Goal: Task Accomplishment & Management: Manage account settings

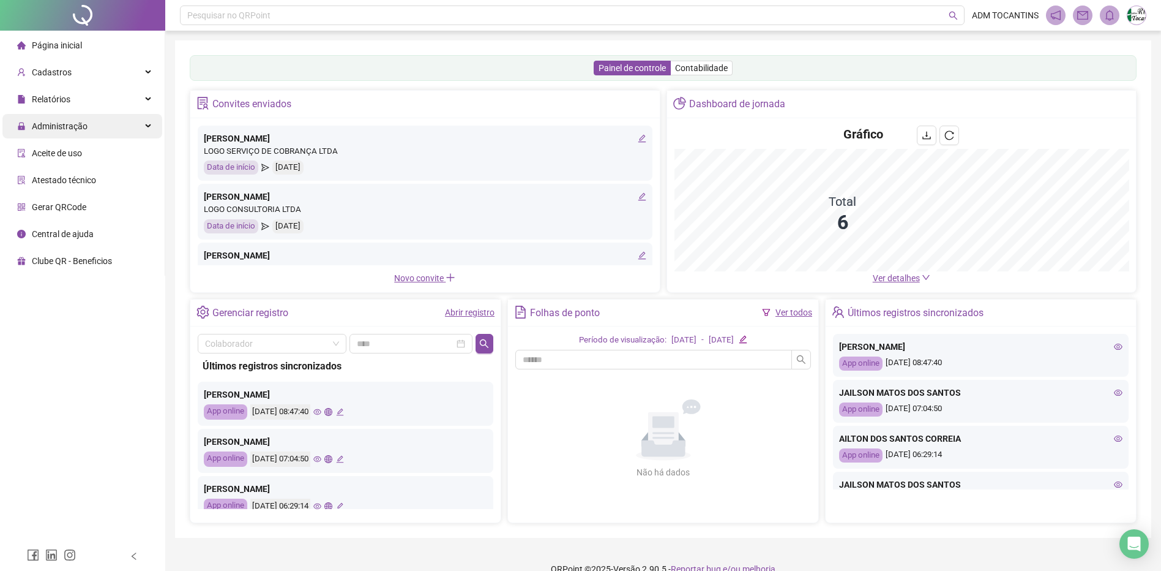
click at [145, 127] on div "Administração" at bounding box center [82, 126] width 160 height 24
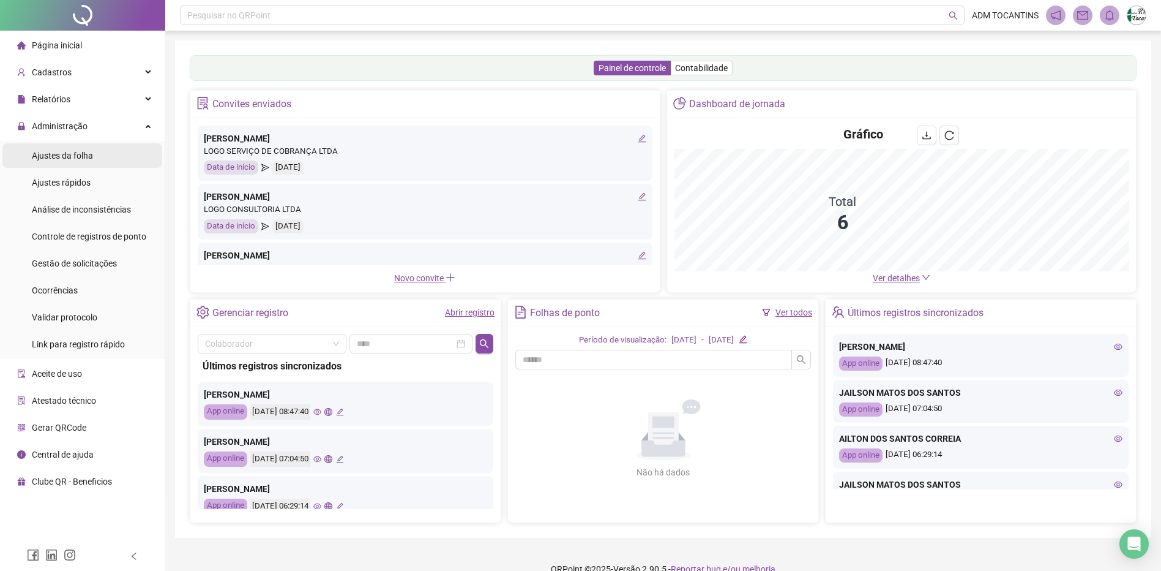
click at [80, 151] on span "Ajustes da folha" at bounding box center [62, 156] width 61 height 10
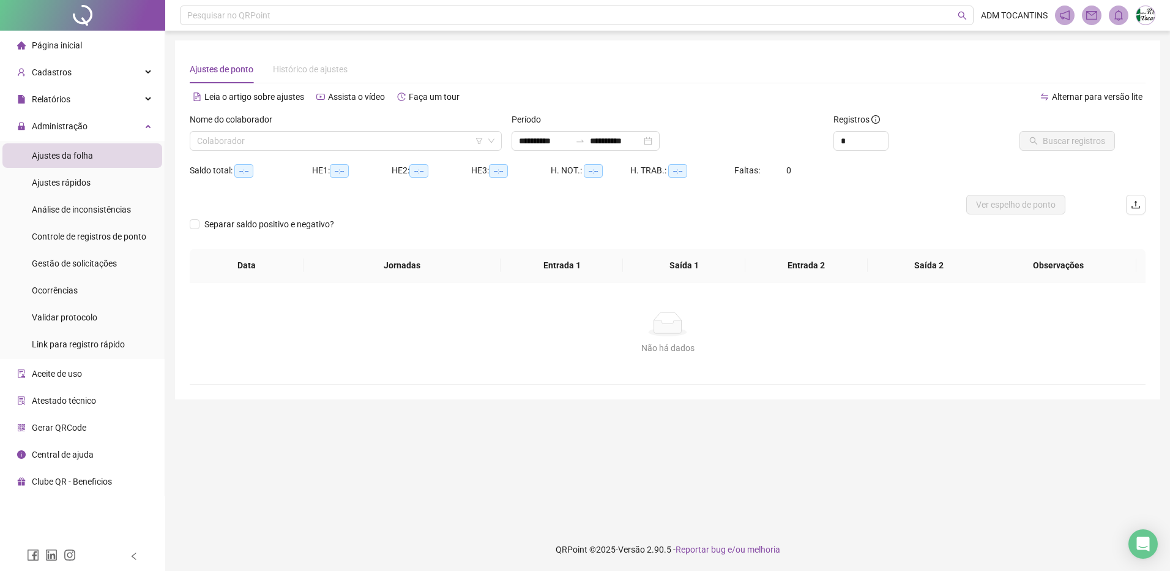
type input "**********"
drag, startPoint x: 579, startPoint y: 142, endPoint x: 593, endPoint y: 136, distance: 14.8
click at [571, 142] on input "**********" at bounding box center [544, 140] width 51 height 13
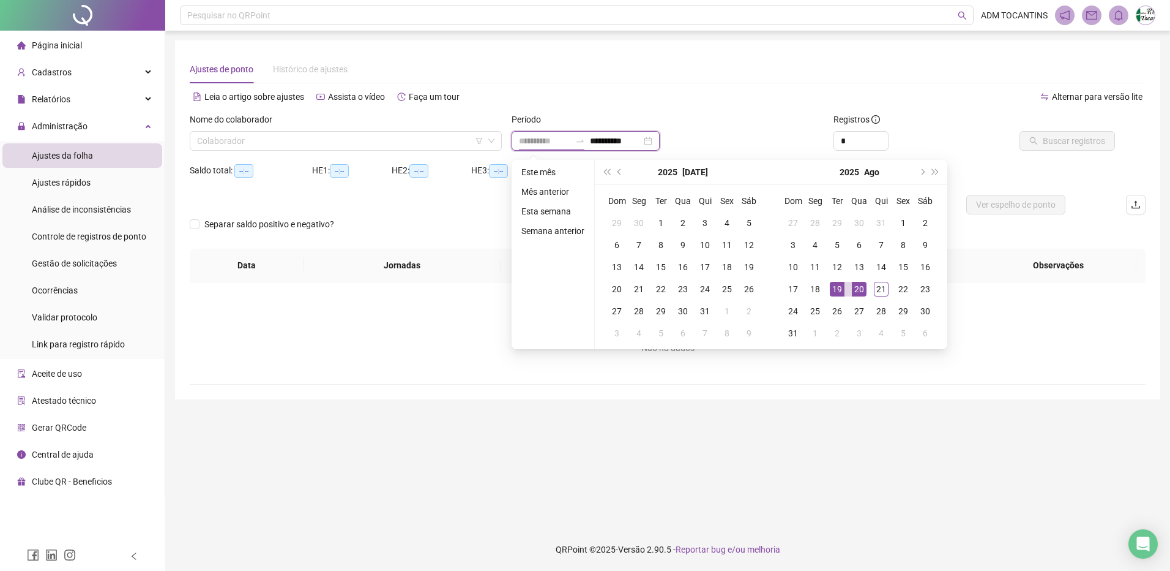
type input "**********"
click at [856, 291] on div "20" at bounding box center [859, 289] width 15 height 15
type input "**********"
click at [561, 140] on input "**********" at bounding box center [544, 140] width 51 height 13
click at [434, 141] on input "search" at bounding box center [340, 141] width 287 height 18
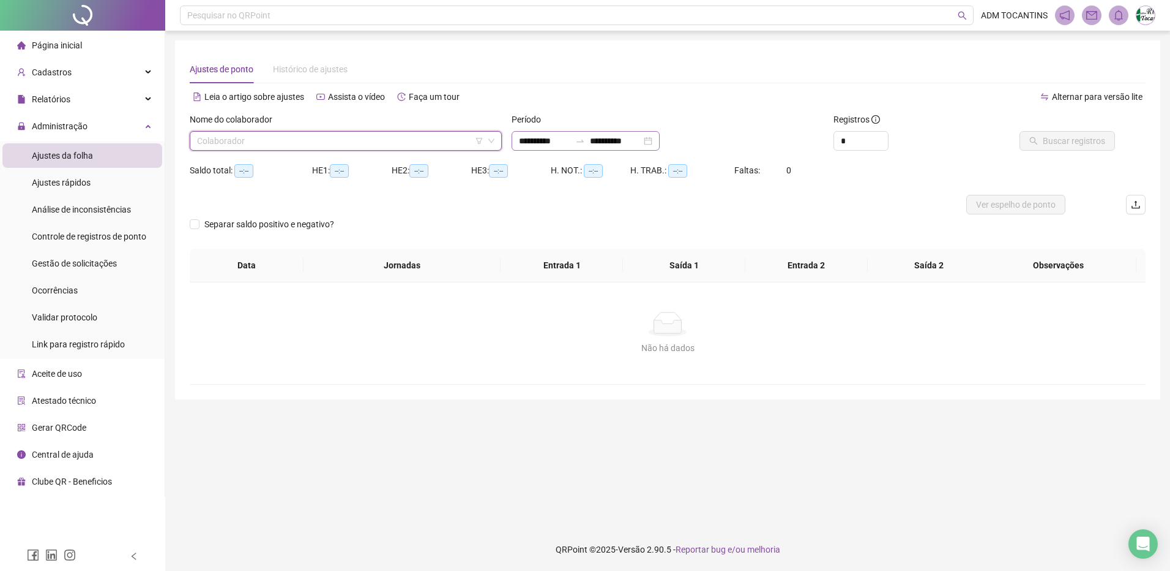
click at [586, 140] on div at bounding box center [581, 141] width 20 height 10
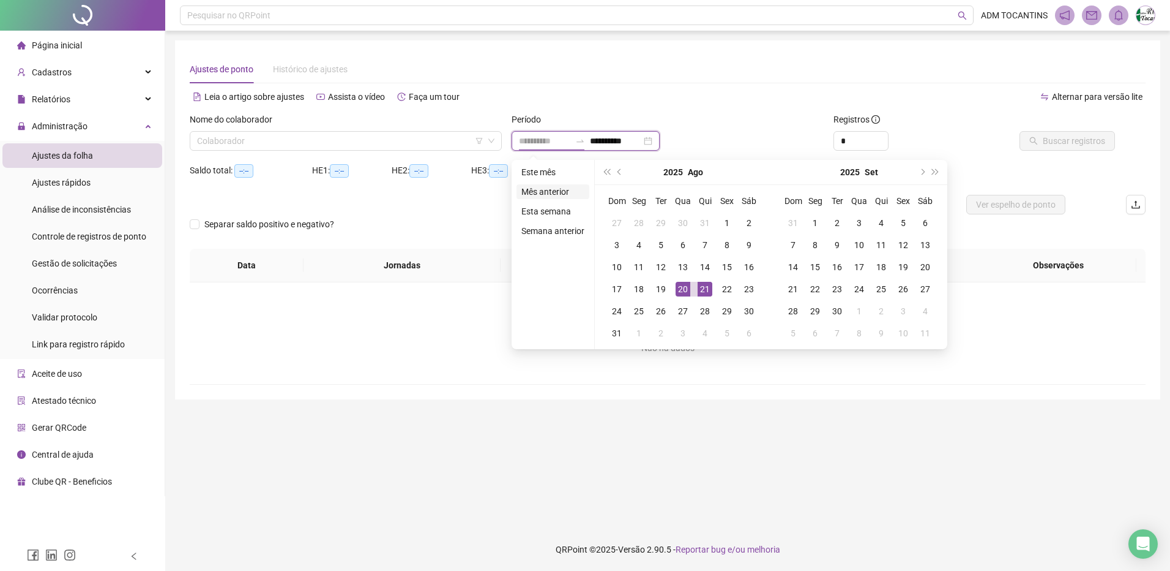
type input "**********"
click at [620, 173] on span "prev-year" at bounding box center [621, 172] width 6 height 6
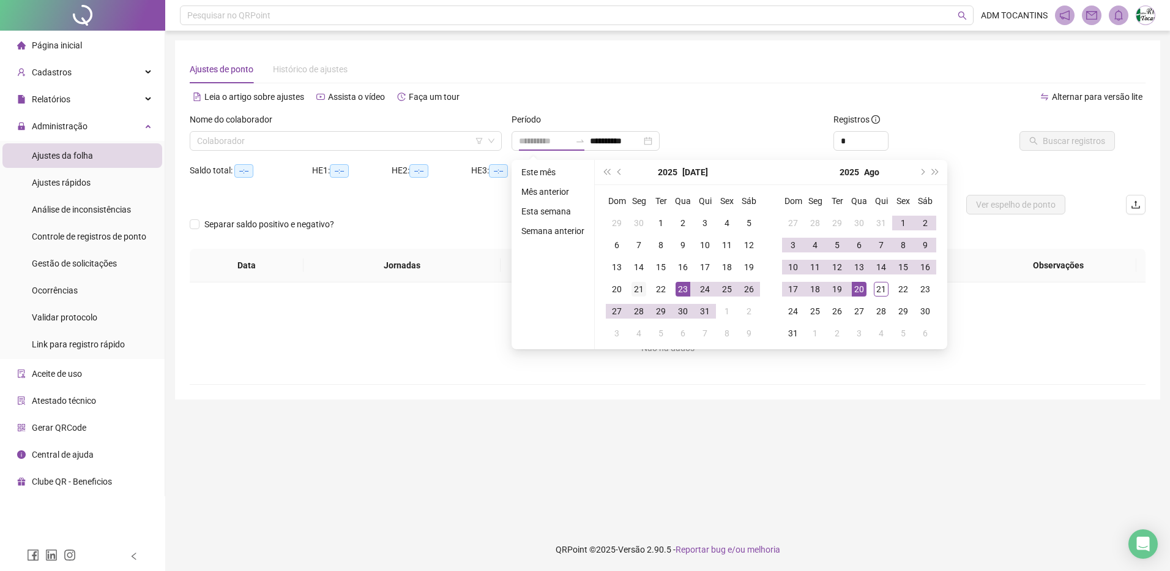
type input "**********"
click at [640, 287] on div "21" at bounding box center [639, 289] width 15 height 15
type input "**********"
click at [865, 290] on div "20" at bounding box center [859, 289] width 15 height 15
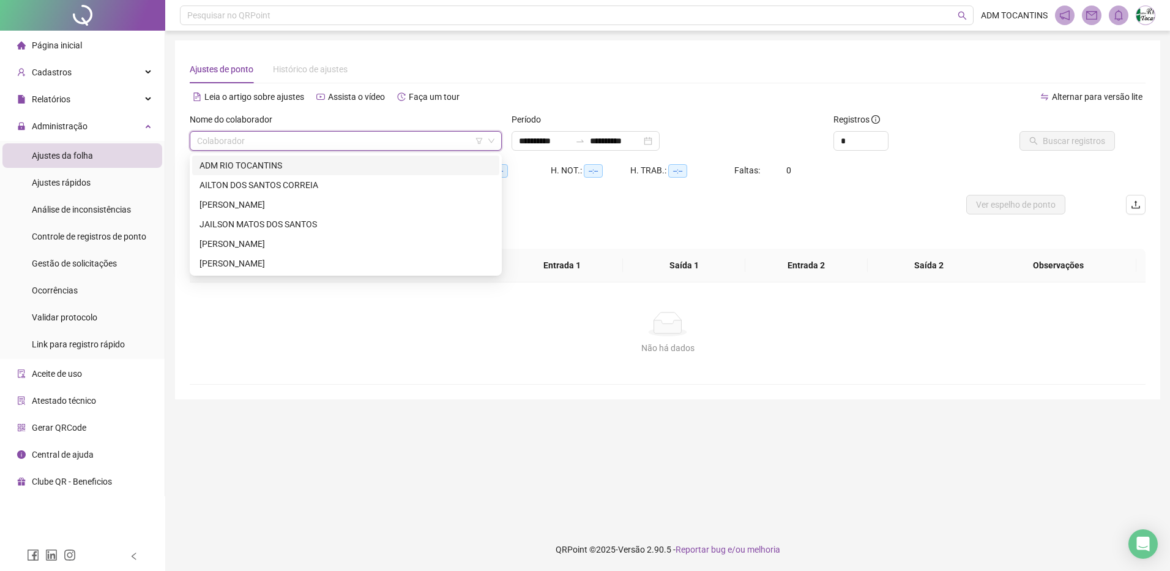
click at [413, 133] on input "search" at bounding box center [340, 141] width 287 height 18
drag, startPoint x: 397, startPoint y: 189, endPoint x: 497, endPoint y: 184, distance: 100.5
click at [397, 188] on div "AILTON DOS SANTOS CORREIA" at bounding box center [346, 184] width 293 height 13
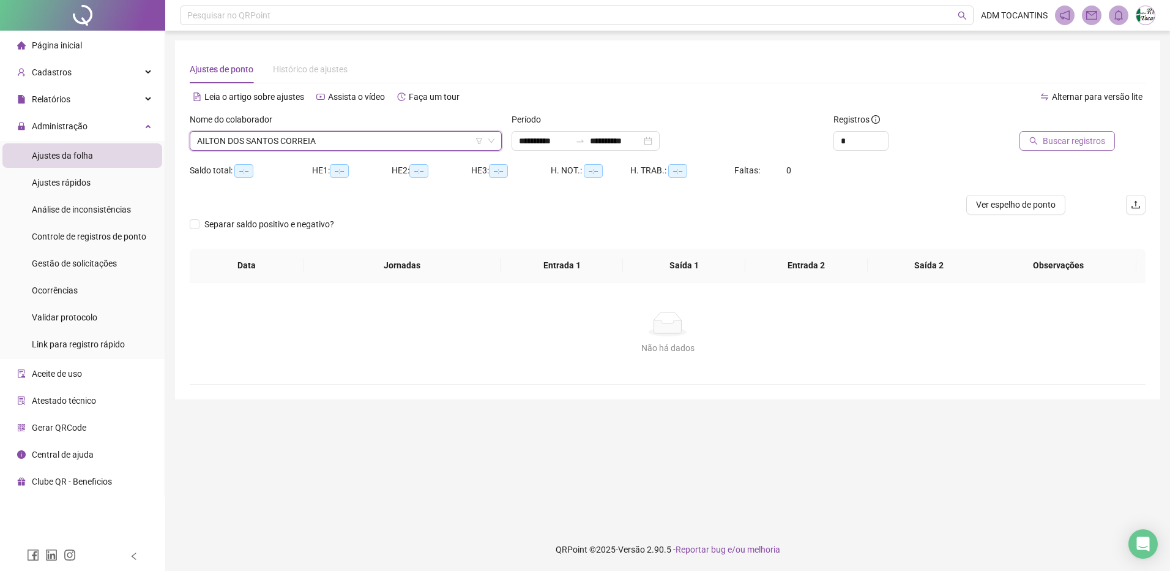
click at [1055, 141] on span "Buscar registros" at bounding box center [1074, 140] width 62 height 13
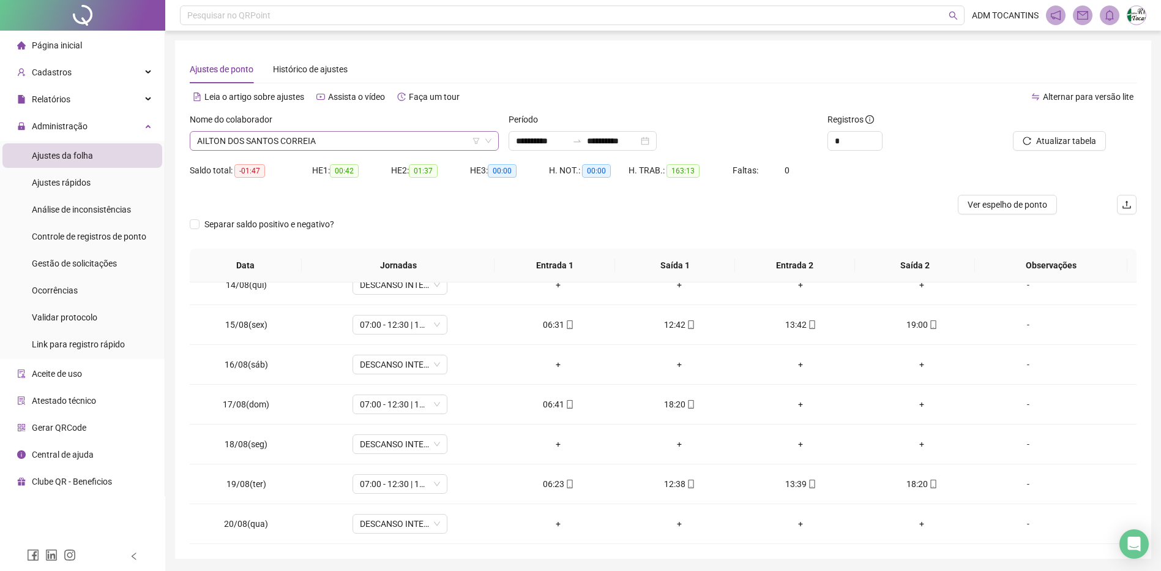
click at [324, 140] on span "AILTON DOS SANTOS CORREIA" at bounding box center [344, 141] width 294 height 18
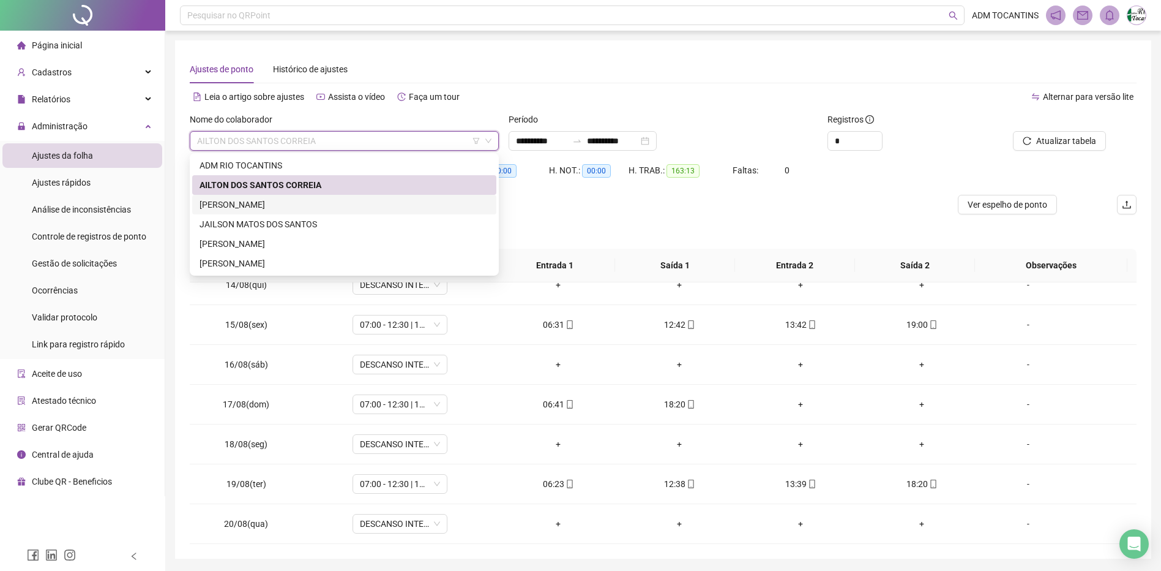
click at [333, 203] on div "[PERSON_NAME]" at bounding box center [345, 204] width 290 height 13
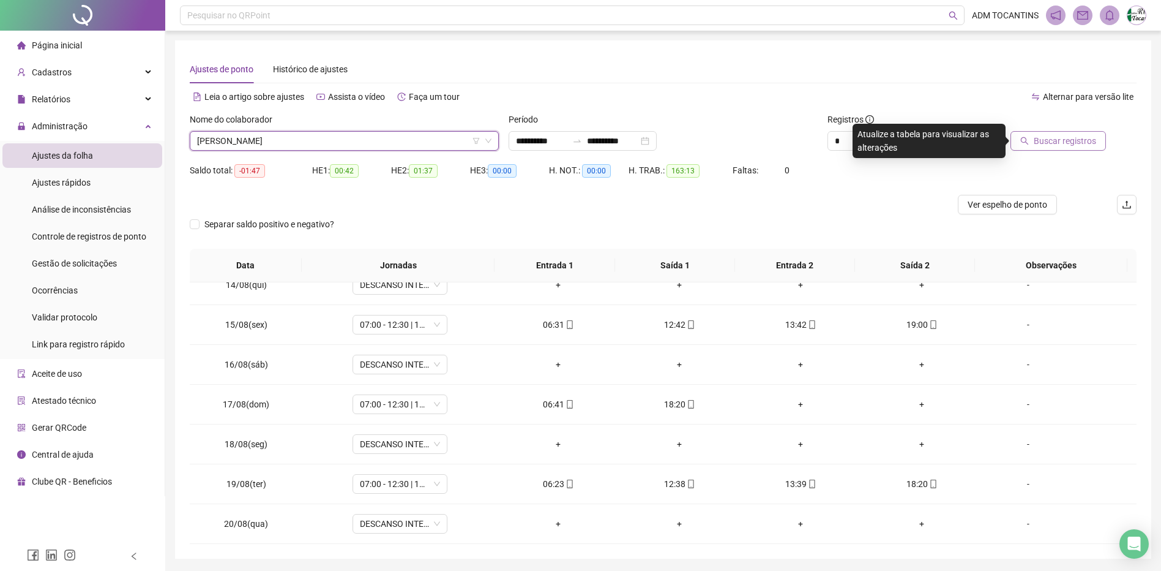
click at [1071, 138] on span "Buscar registros" at bounding box center [1065, 140] width 62 height 13
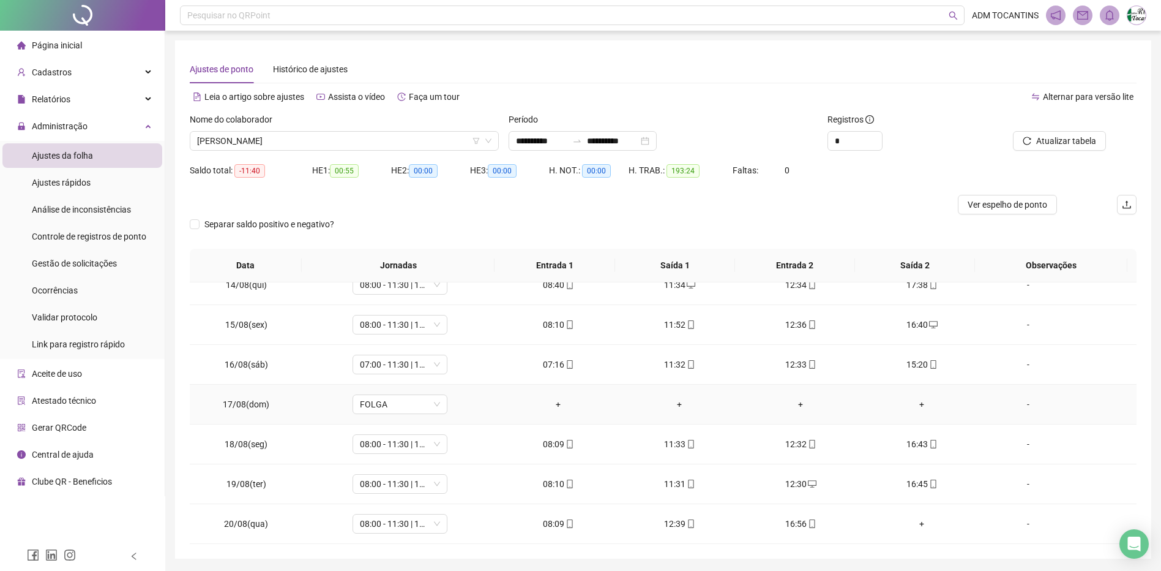
scroll to position [40, 0]
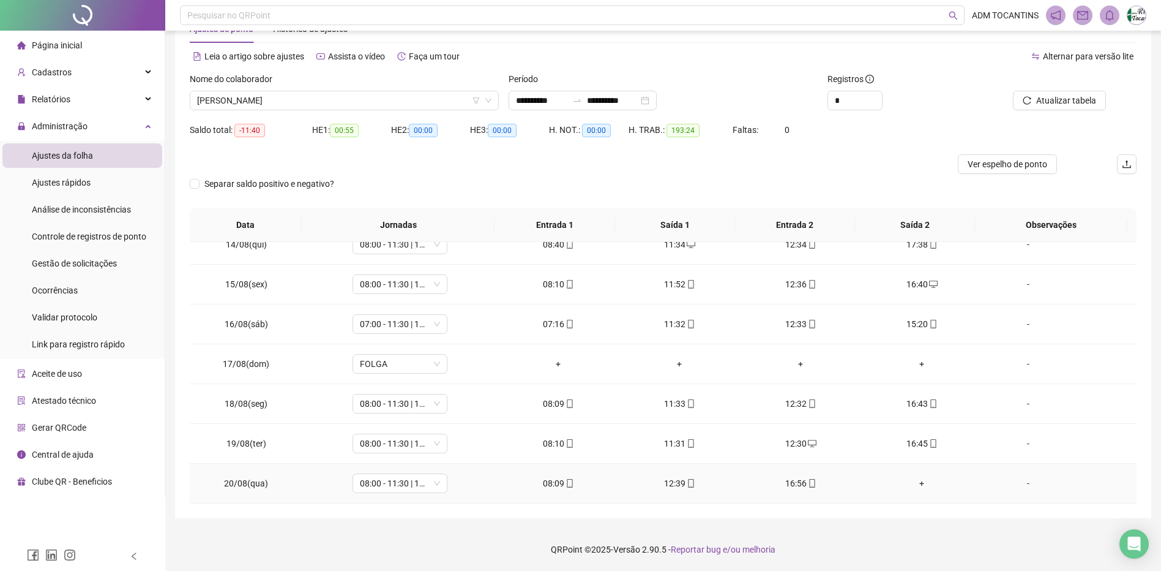
click at [915, 483] on div "+" at bounding box center [922, 482] width 102 height 13
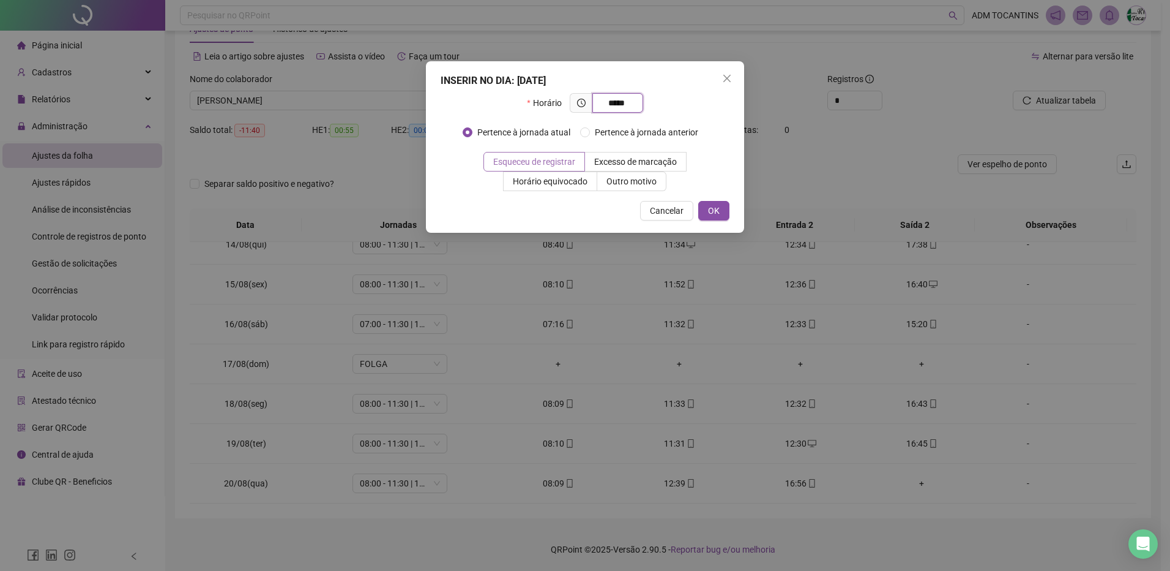
type input "*****"
click at [545, 158] on span "Esqueceu de registrar" at bounding box center [534, 162] width 82 height 10
click at [710, 206] on span "OK" at bounding box center [714, 210] width 12 height 13
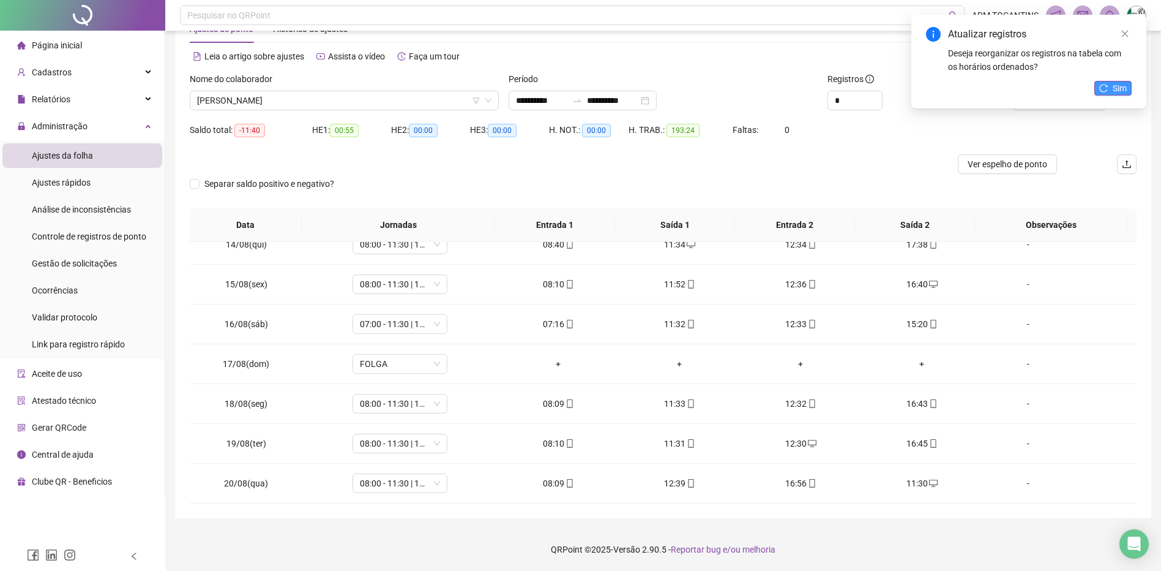
click at [1109, 90] on button "Sim" at bounding box center [1113, 88] width 37 height 15
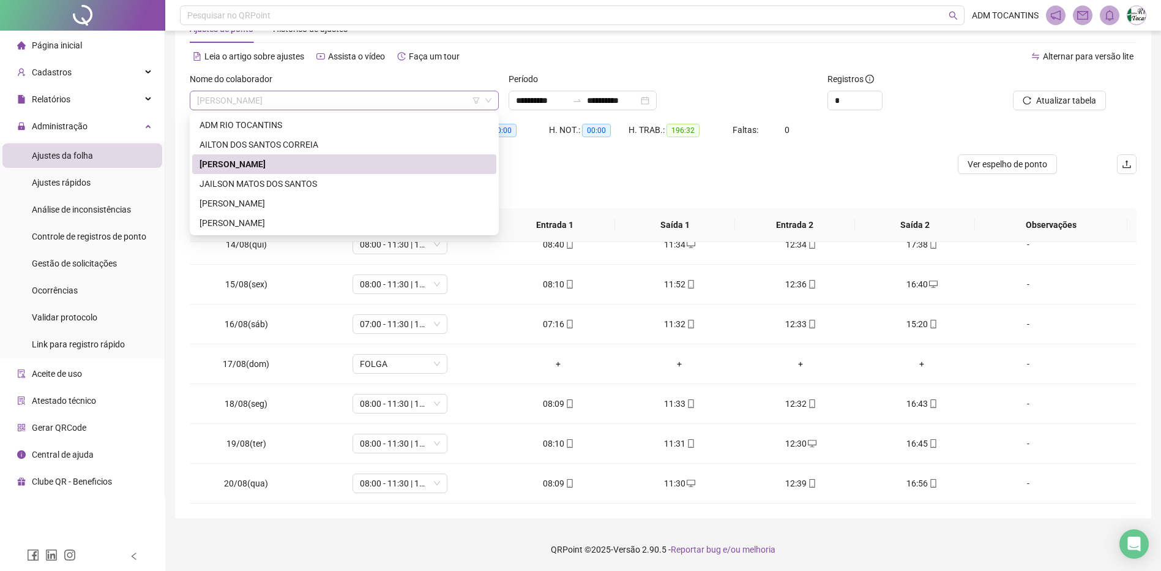
click at [343, 102] on span "[PERSON_NAME]" at bounding box center [344, 100] width 294 height 18
click at [348, 183] on div "JAILSON MATOS DOS SANTOS" at bounding box center [345, 183] width 290 height 13
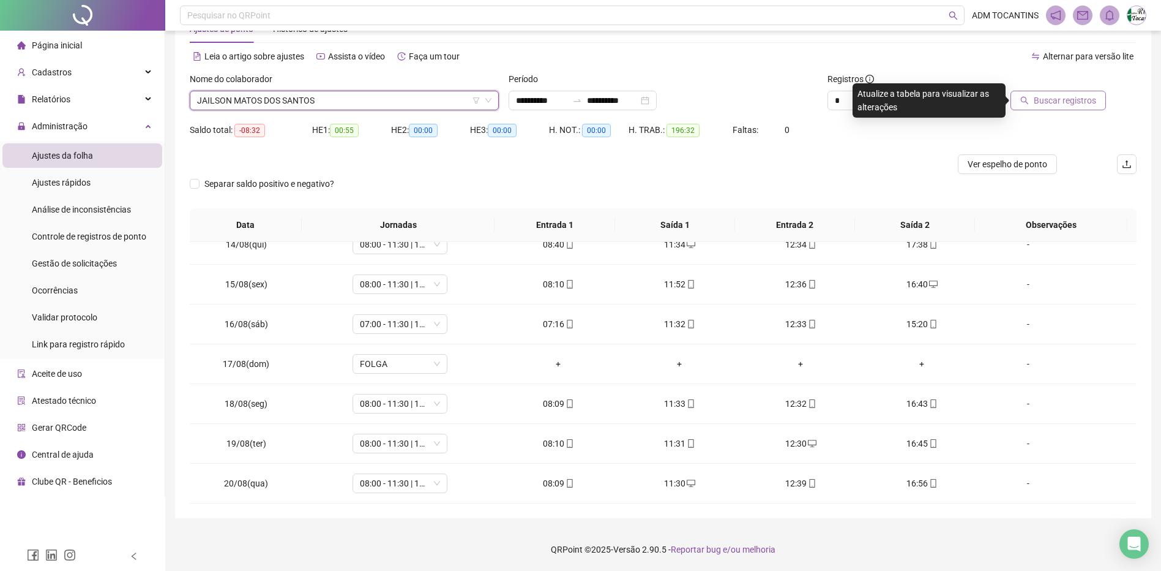
click at [1058, 100] on span "Buscar registros" at bounding box center [1065, 100] width 62 height 13
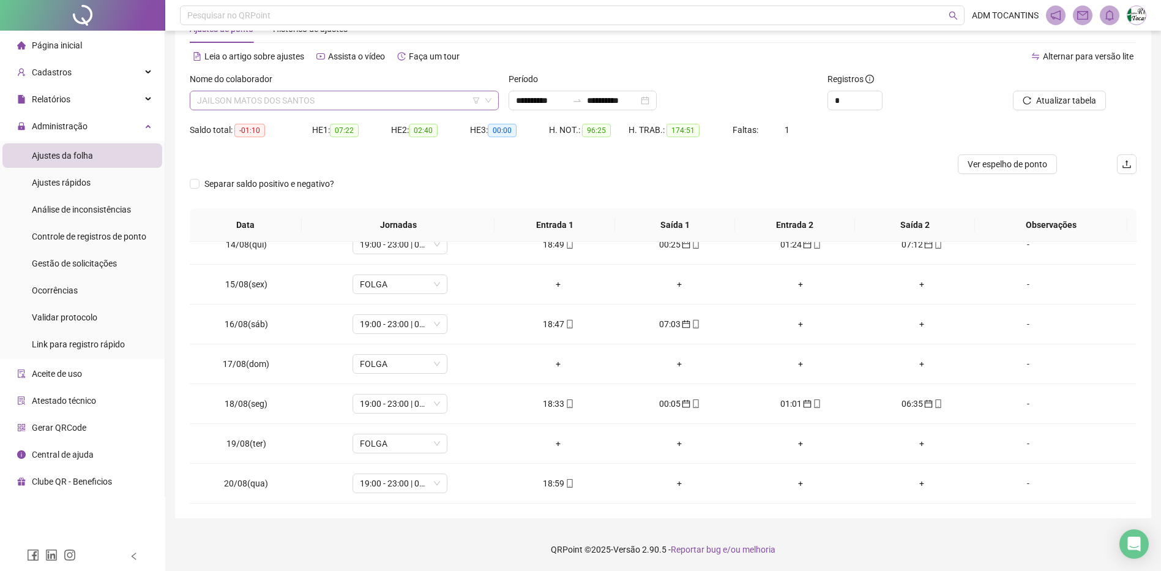
click at [320, 97] on span "JAILSON MATOS DOS SANTOS" at bounding box center [344, 100] width 294 height 18
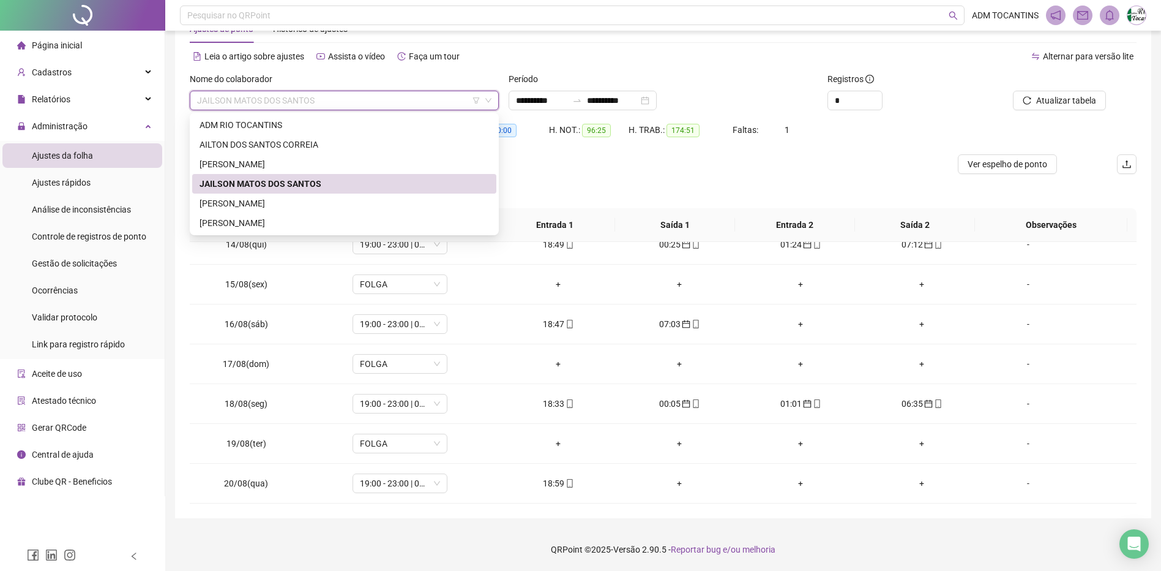
click at [328, 184] on div "JAILSON MATOS DOS SANTOS" at bounding box center [345, 183] width 290 height 13
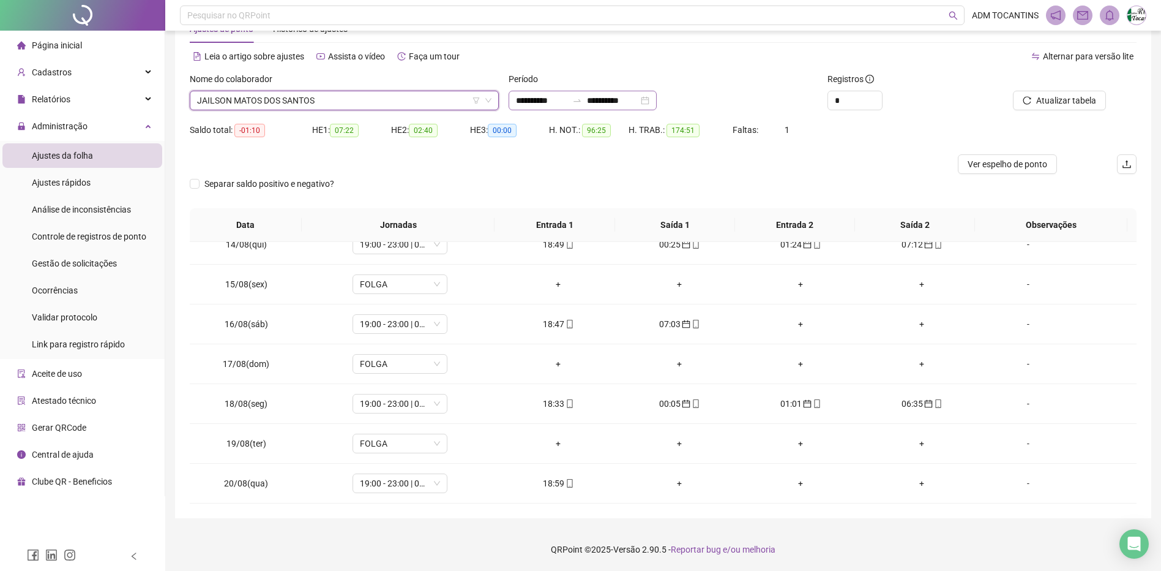
click at [582, 97] on icon "swap-right" at bounding box center [577, 101] width 10 height 10
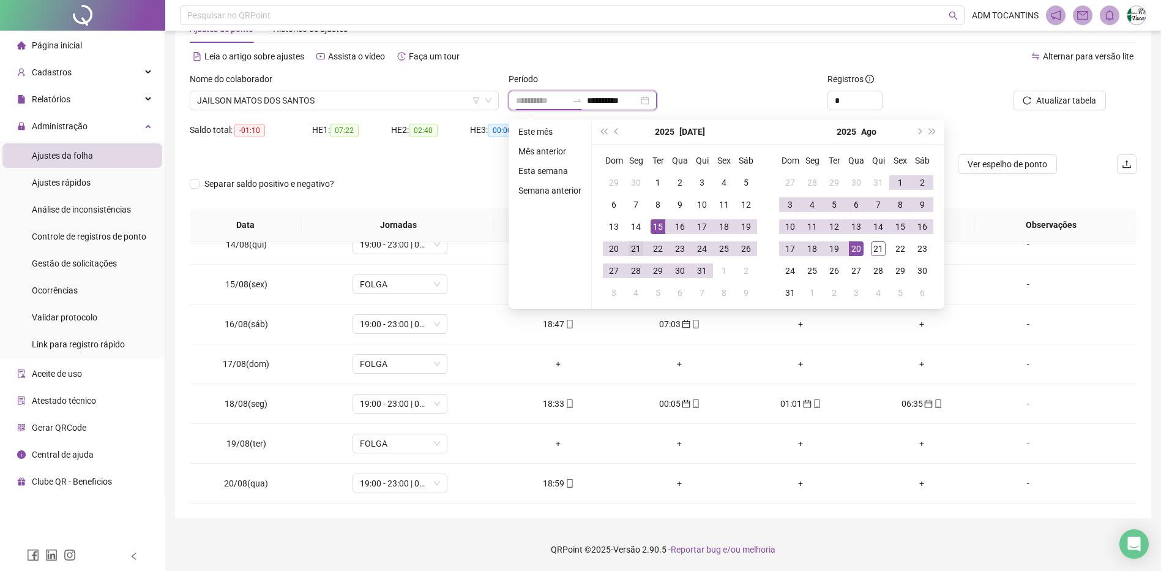
type input "**********"
click at [640, 246] on div "21" at bounding box center [636, 248] width 15 height 15
type input "**********"
click at [875, 245] on div "21" at bounding box center [878, 248] width 15 height 15
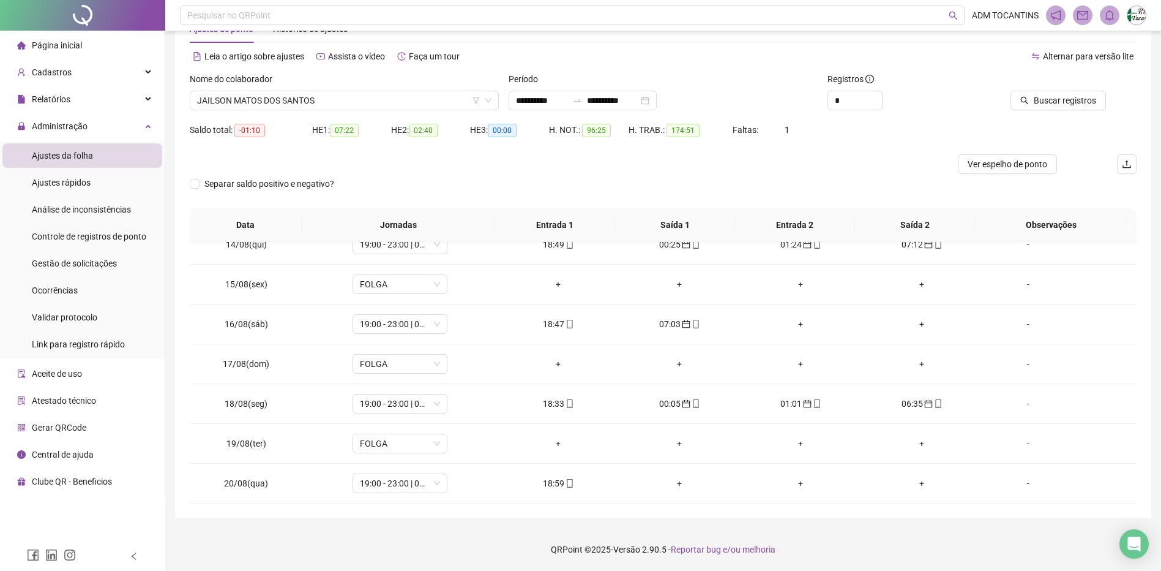
click at [1055, 100] on span "Buscar registros" at bounding box center [1065, 100] width 62 height 13
click at [1053, 97] on span "Atualizar tabela" at bounding box center [1066, 100] width 60 height 13
click at [386, 102] on span "JAILSON MATOS DOS SANTOS" at bounding box center [344, 100] width 294 height 18
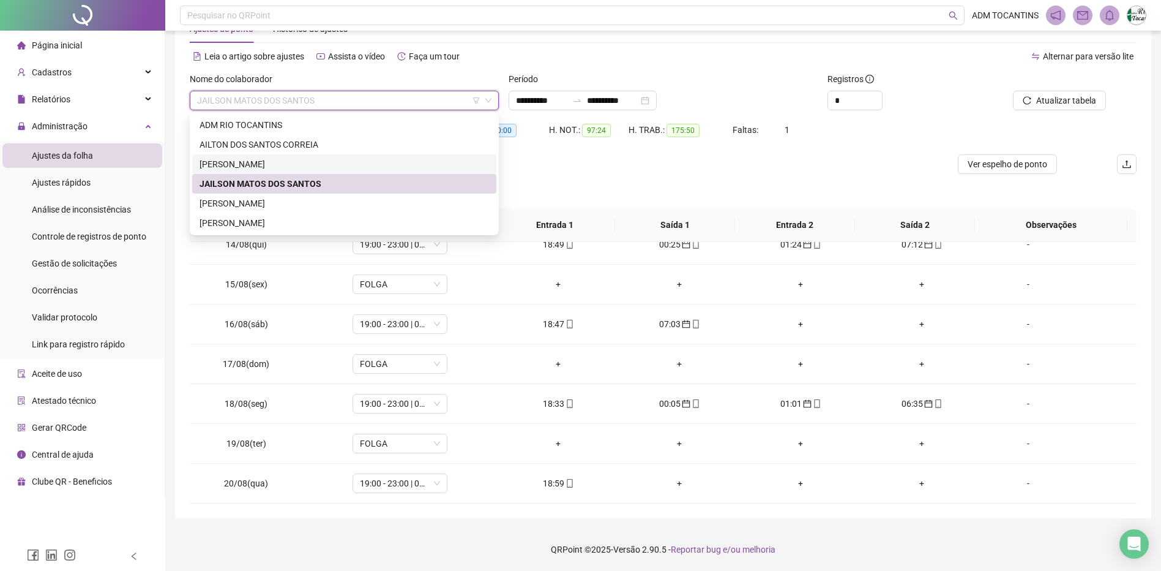
click at [325, 157] on div "[PERSON_NAME]" at bounding box center [344, 164] width 304 height 20
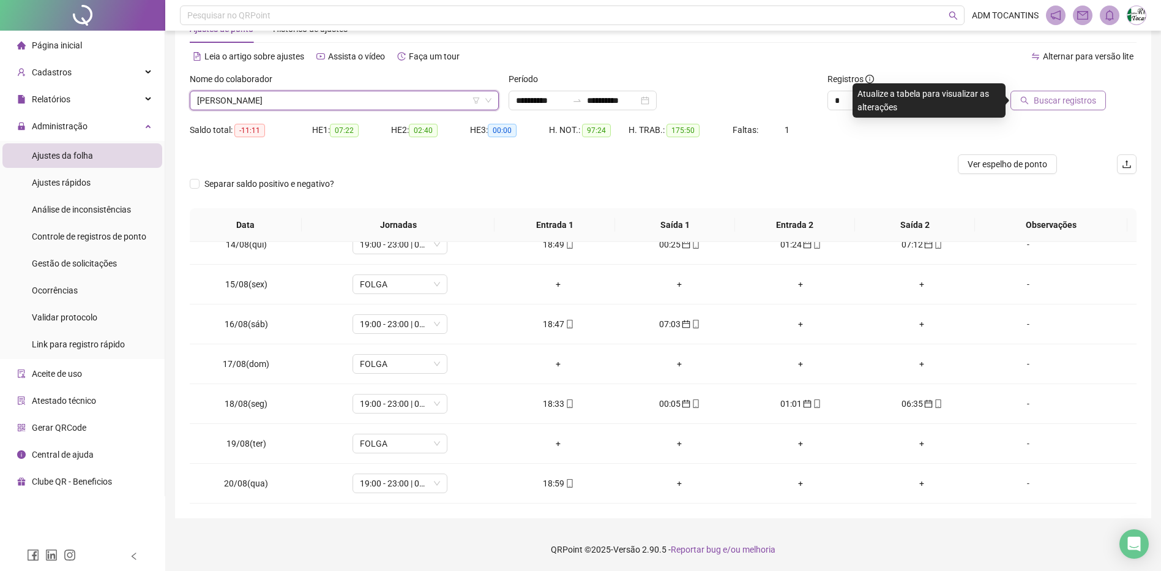
click at [1084, 103] on span "Buscar registros" at bounding box center [1065, 100] width 62 height 13
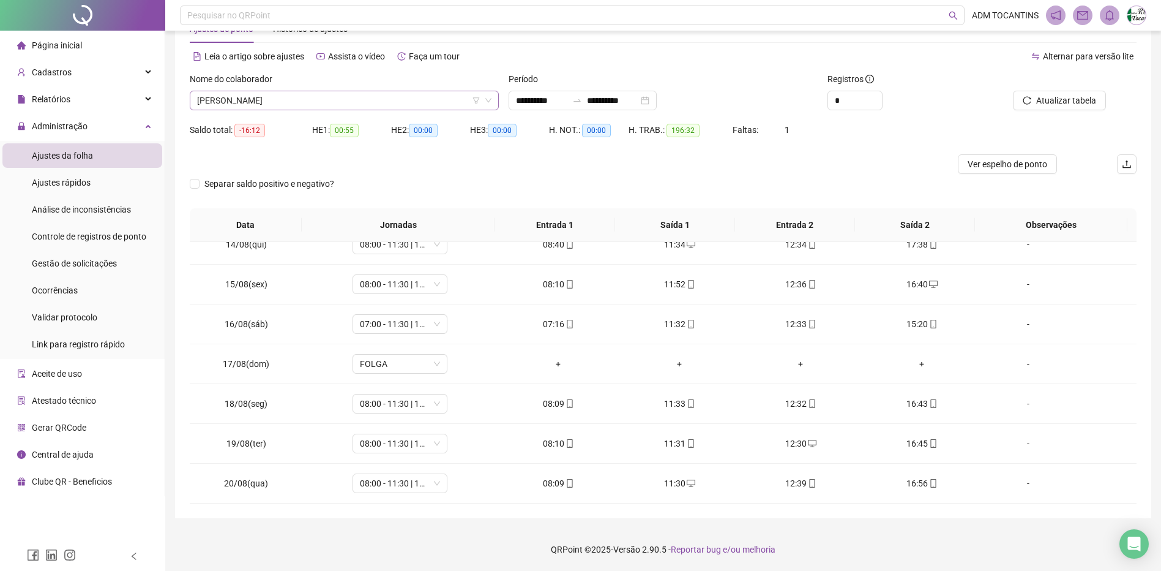
click at [354, 99] on span "[PERSON_NAME]" at bounding box center [344, 100] width 294 height 18
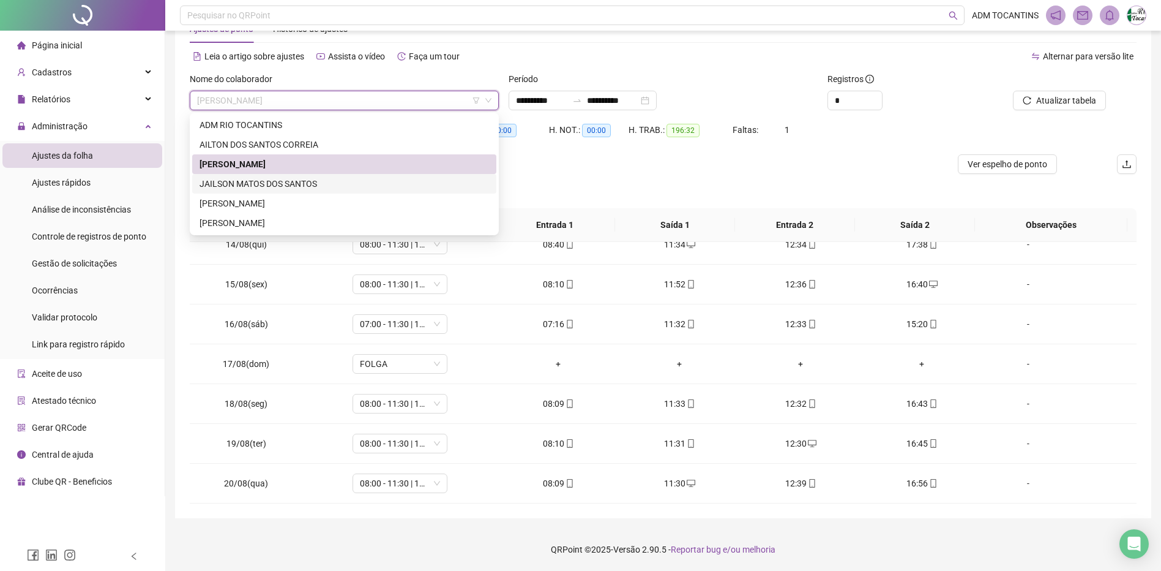
click at [356, 184] on div "JAILSON MATOS DOS SANTOS" at bounding box center [345, 183] width 290 height 13
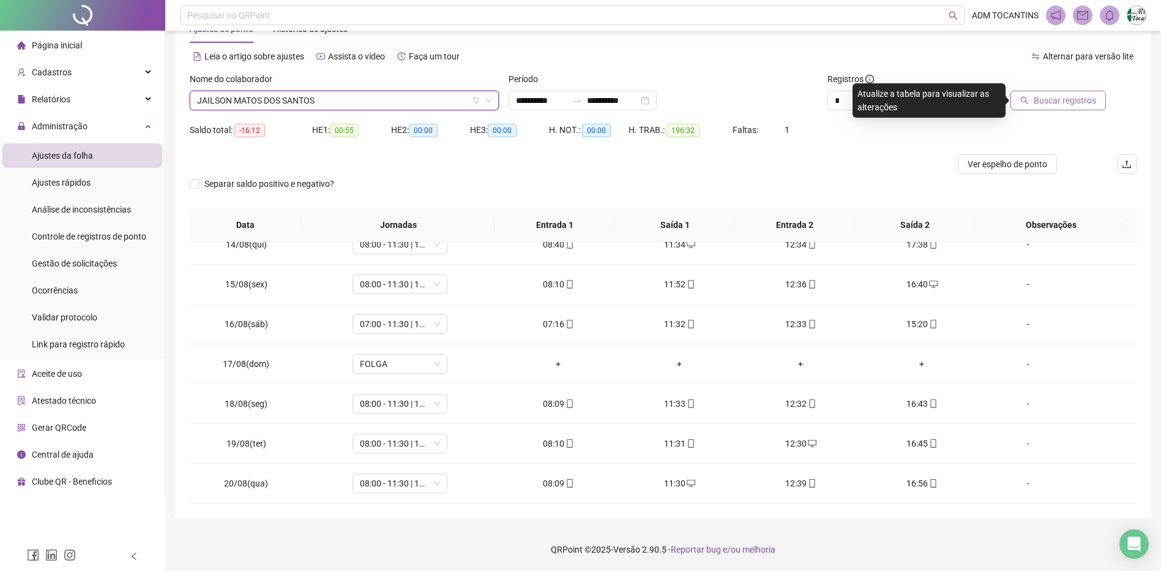
click at [1080, 99] on span "Buscar registros" at bounding box center [1065, 100] width 62 height 13
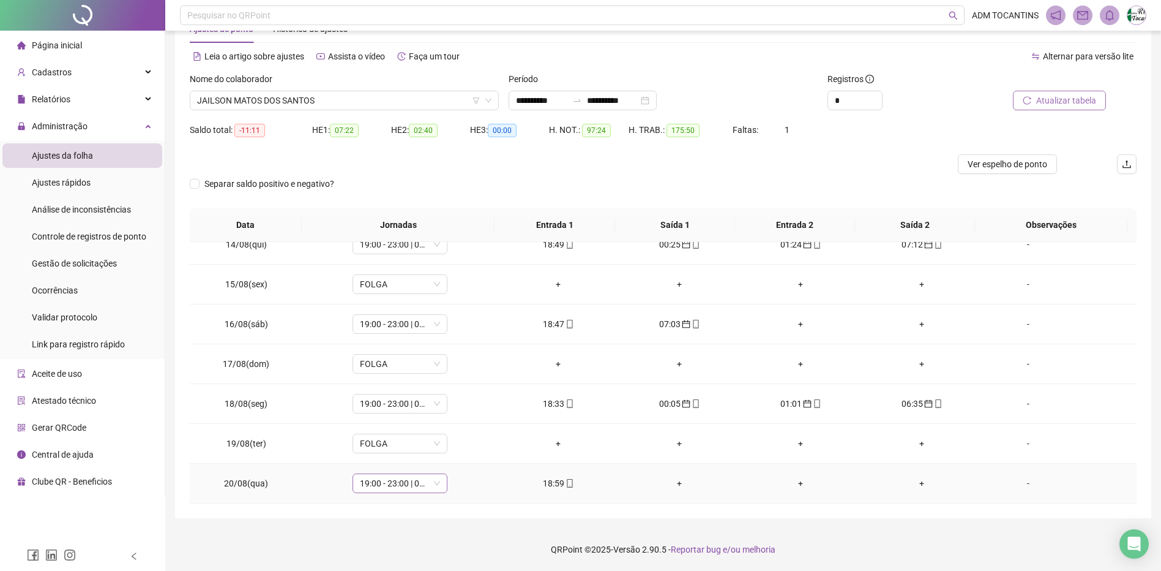
scroll to position [1012, 0]
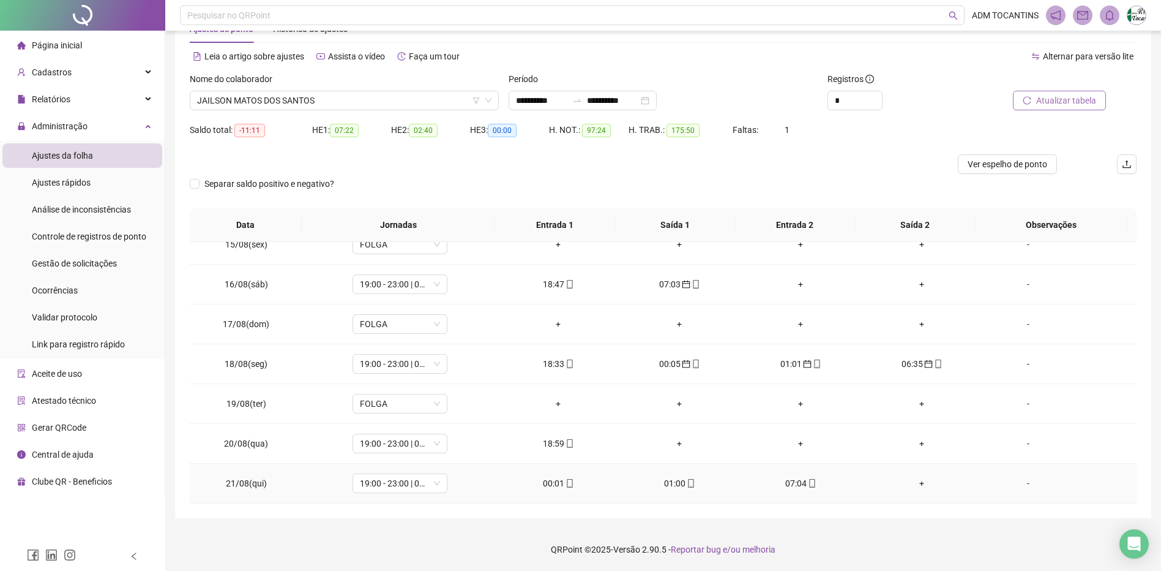
click at [552, 483] on div "00:01" at bounding box center [559, 482] width 102 height 13
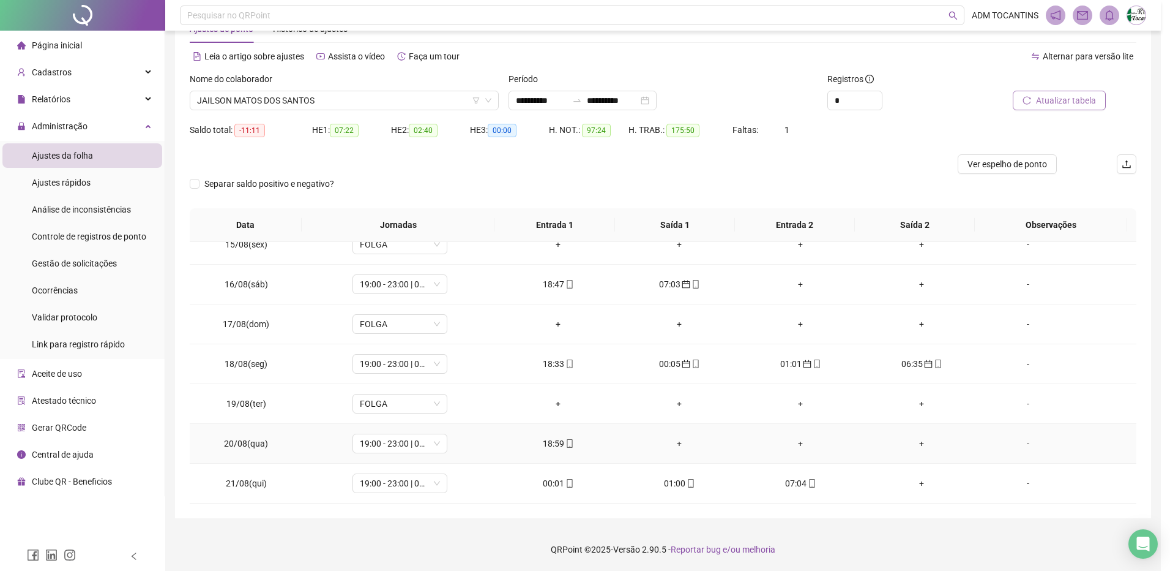
type input "**********"
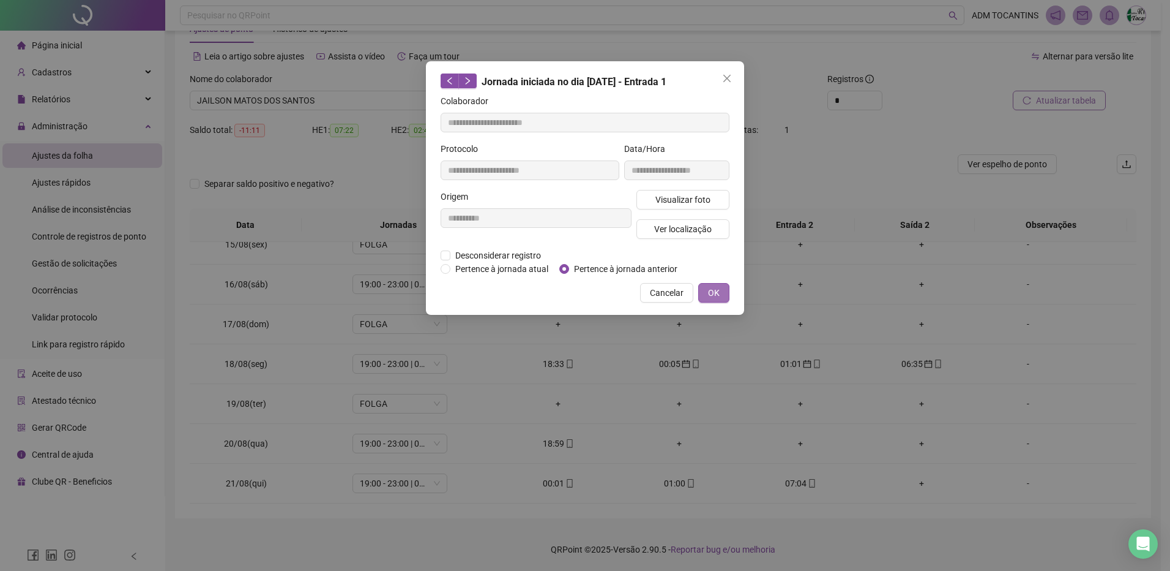
click at [713, 291] on span "OK" at bounding box center [714, 292] width 12 height 13
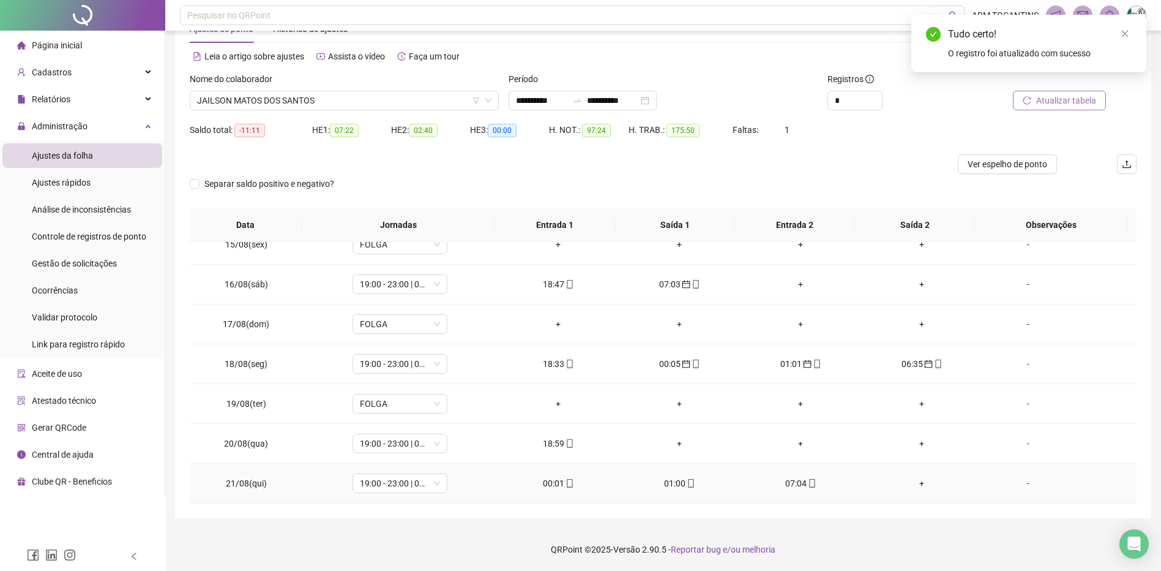
click at [675, 483] on div "01:00" at bounding box center [680, 482] width 102 height 13
type input "**********"
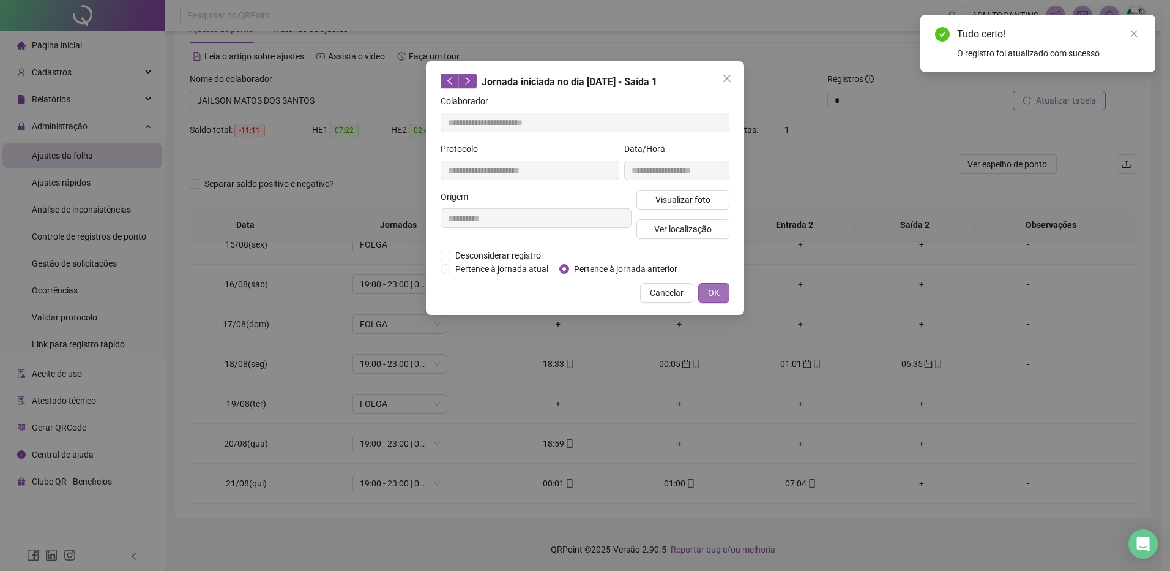
click at [706, 292] on button "OK" at bounding box center [714, 293] width 31 height 20
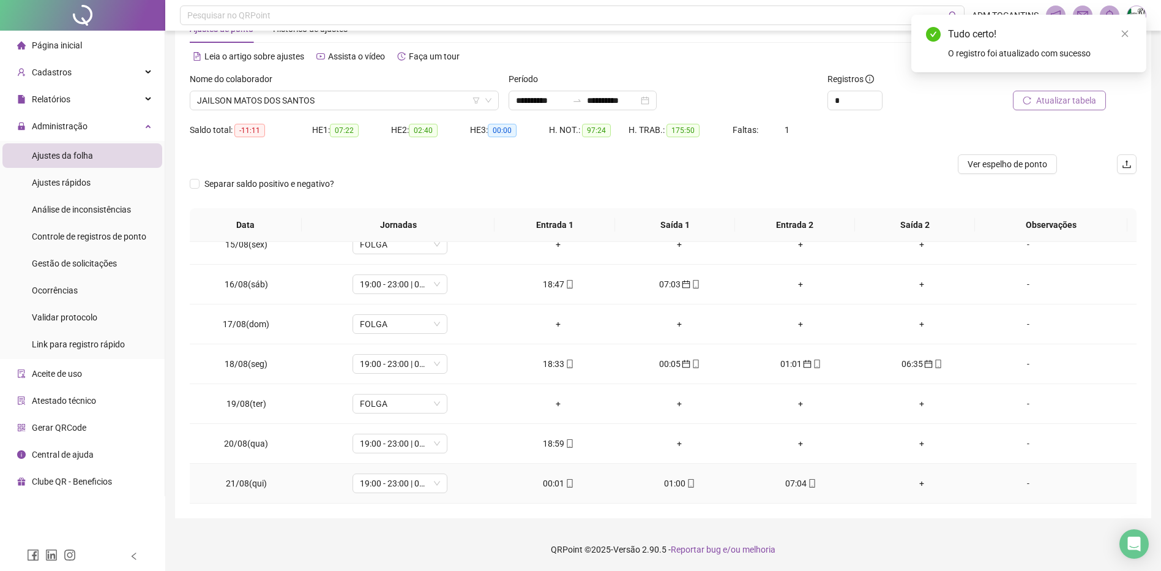
click at [790, 485] on div "07:04" at bounding box center [801, 482] width 102 height 13
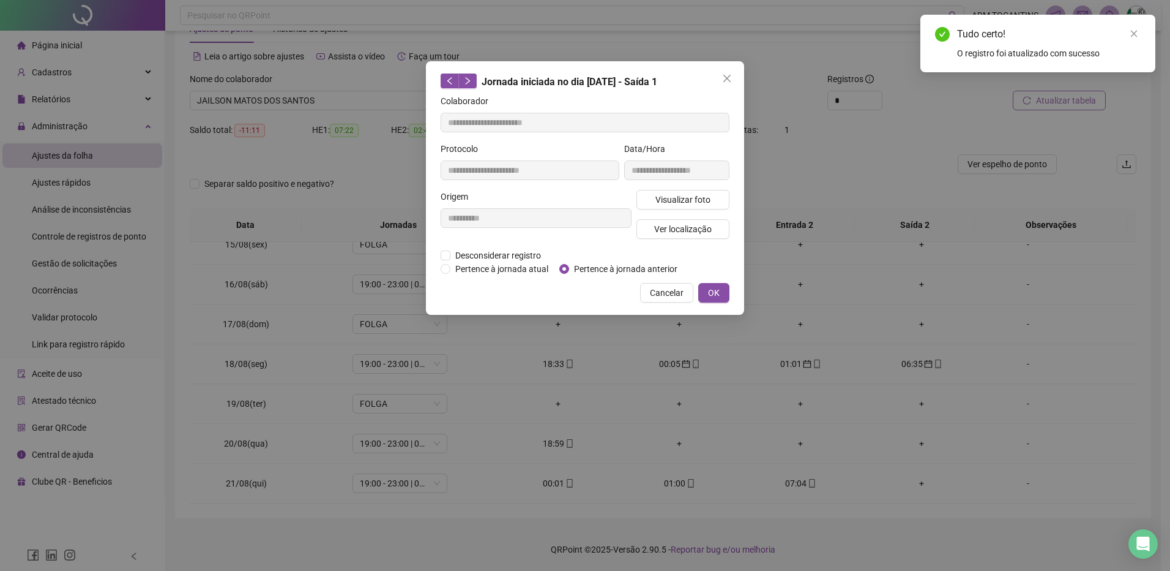
type input "**********"
click at [719, 294] on span "OK" at bounding box center [714, 292] width 12 height 13
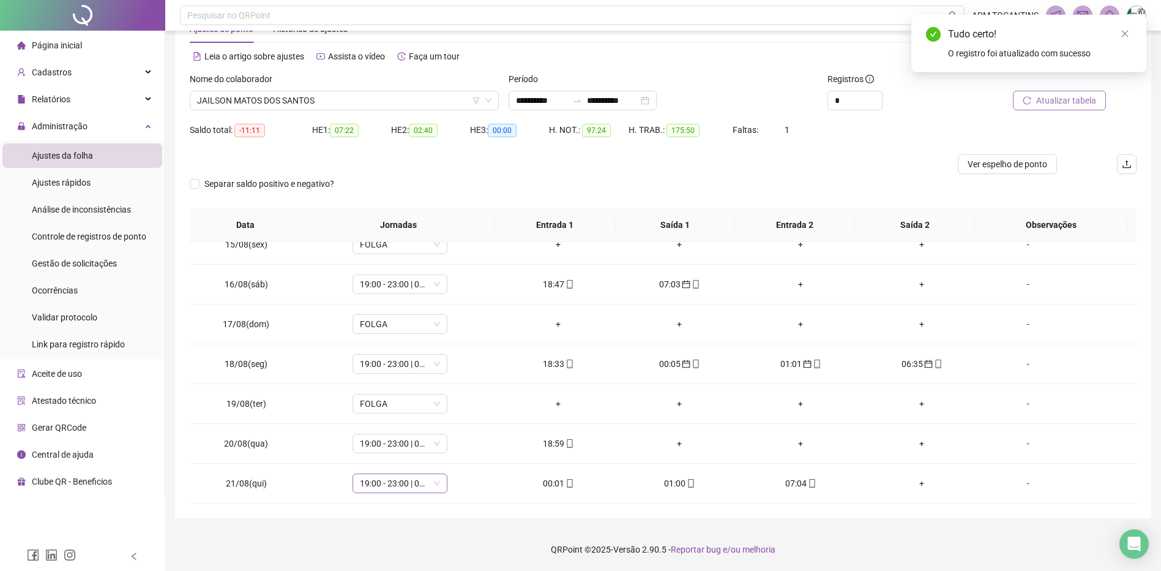
click at [383, 487] on span "19:00 - 23:00 | 00:00 - 07:00" at bounding box center [400, 483] width 80 height 18
type input "*****"
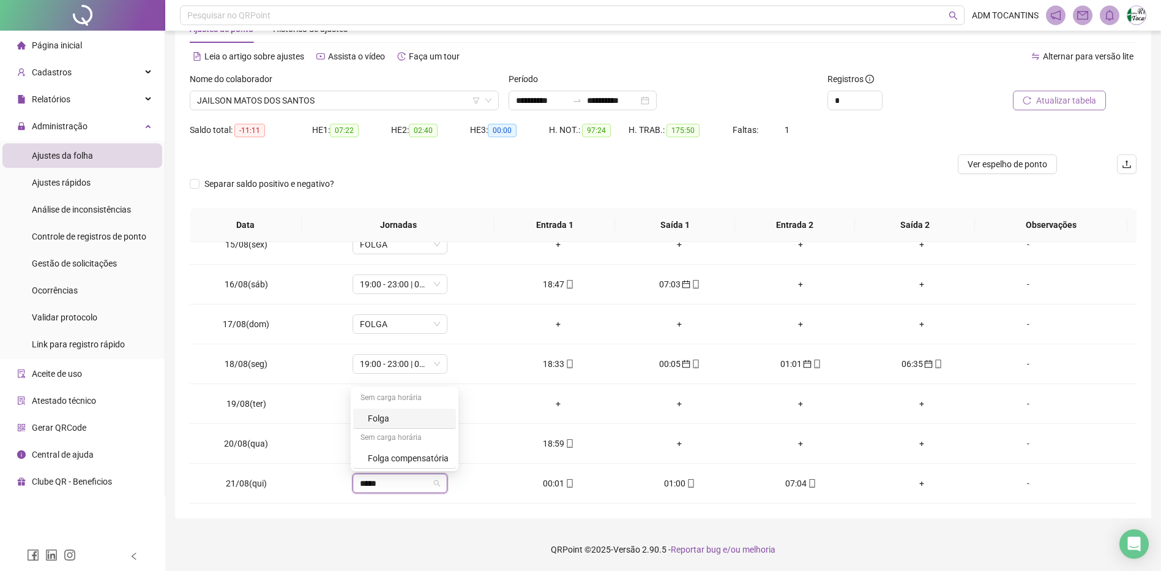
click at [391, 408] on div "Sem carga horária" at bounding box center [404, 399] width 103 height 20
click at [388, 413] on div "Folga" at bounding box center [408, 417] width 81 height 13
drag, startPoint x: 454, startPoint y: 456, endPoint x: 1062, endPoint y: 116, distance: 696.4
click at [455, 456] on span "Sim" at bounding box center [456, 450] width 14 height 13
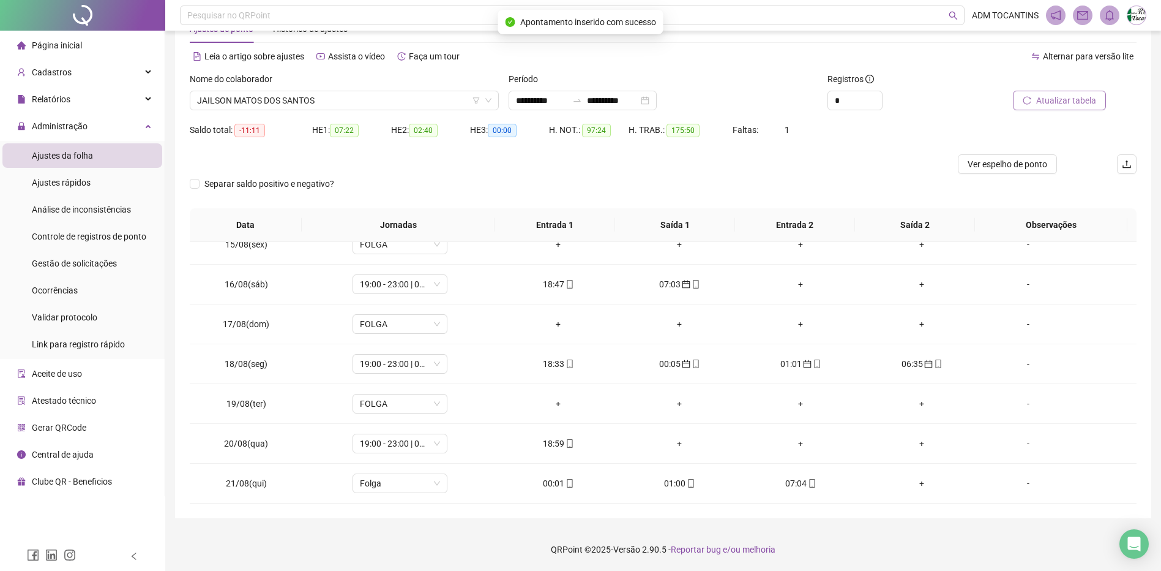
click at [1052, 103] on span "Atualizar tabela" at bounding box center [1066, 100] width 60 height 13
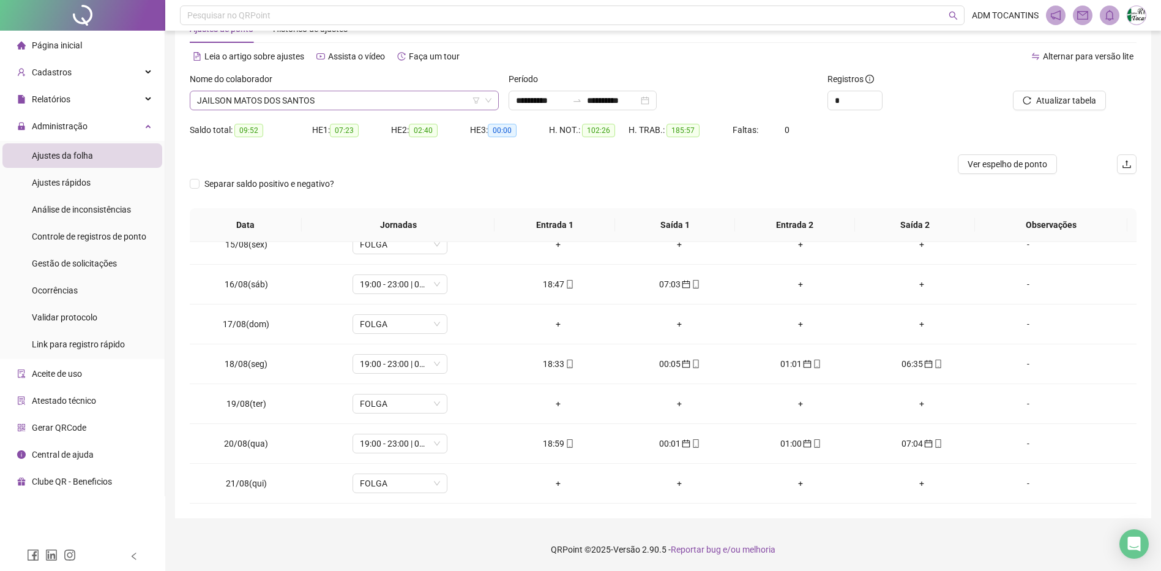
click at [344, 101] on span "JAILSON MATOS DOS SANTOS" at bounding box center [344, 100] width 294 height 18
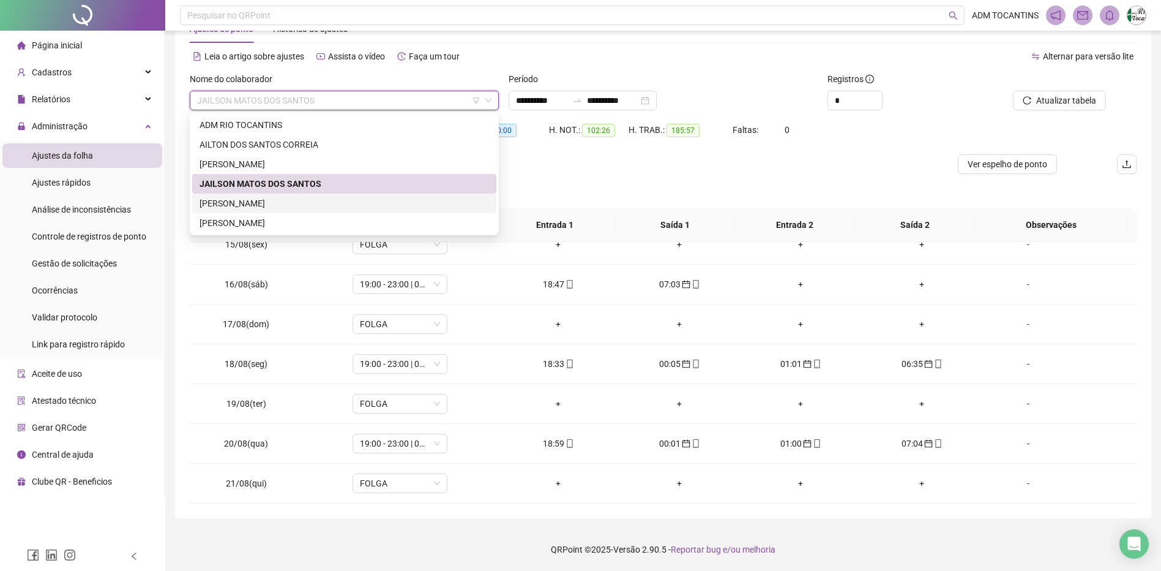
click at [339, 201] on div "[PERSON_NAME]" at bounding box center [345, 203] width 290 height 13
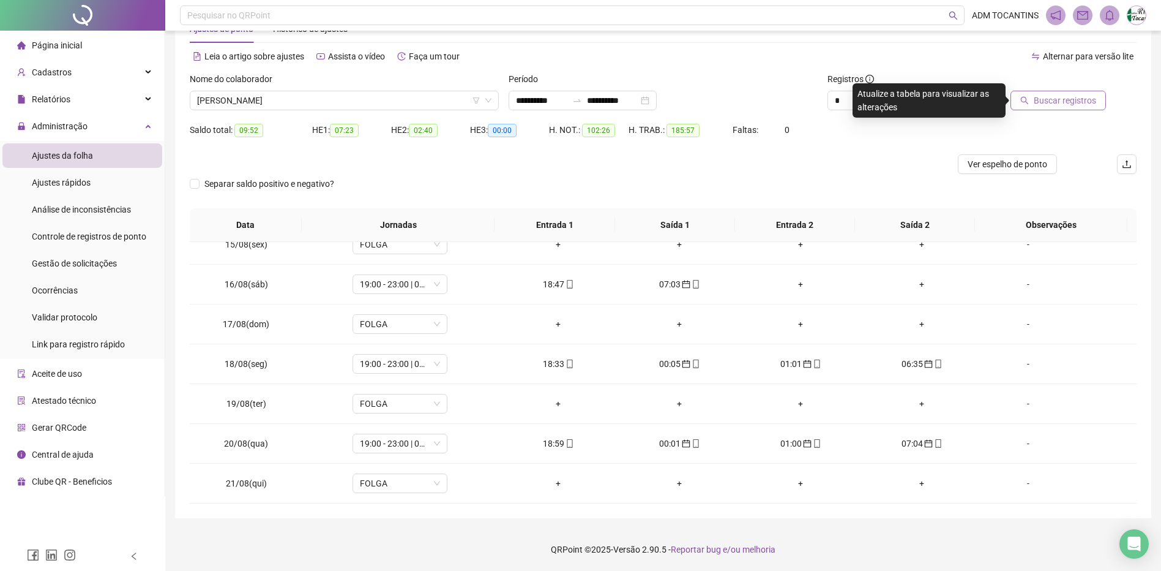
click at [1063, 97] on span "Buscar registros" at bounding box center [1065, 100] width 62 height 13
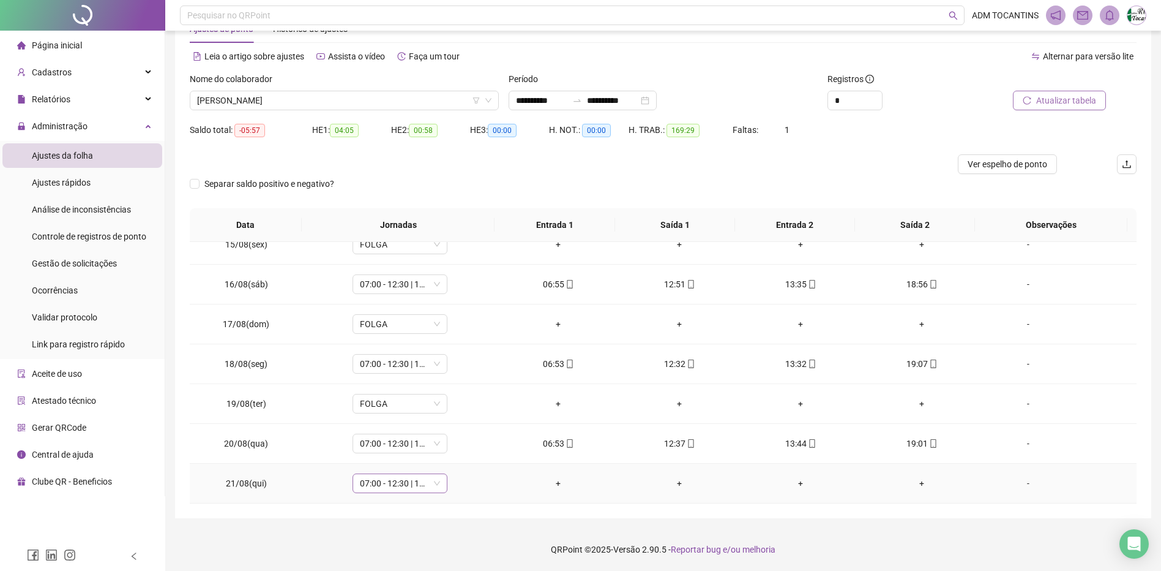
click at [390, 484] on span "07:00 - 12:30 | 13:30 - 19:00" at bounding box center [400, 483] width 80 height 18
type input "*****"
click at [389, 416] on div "Folga" at bounding box center [408, 417] width 81 height 13
click at [460, 446] on span "Sim" at bounding box center [456, 450] width 14 height 13
click at [1058, 103] on span "Atualizar tabela" at bounding box center [1066, 100] width 60 height 13
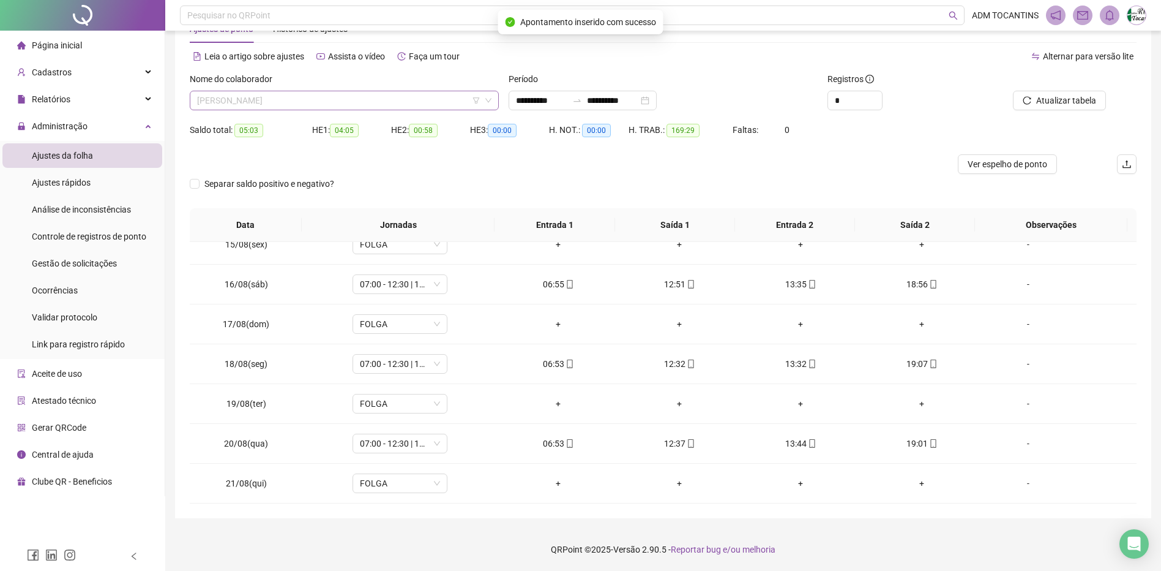
click at [281, 102] on span "[PERSON_NAME]" at bounding box center [344, 100] width 294 height 18
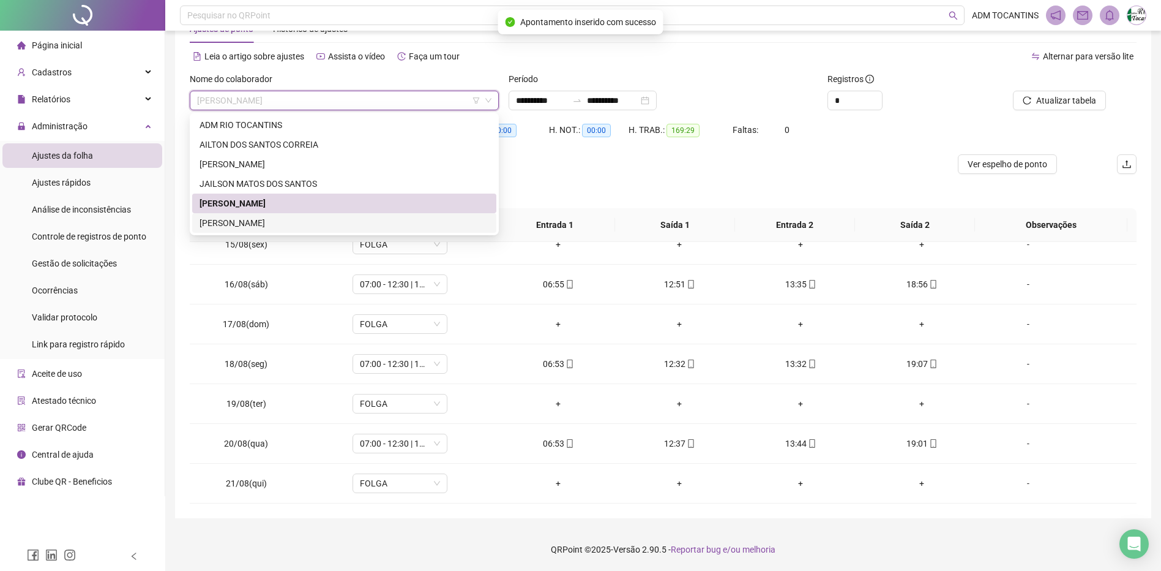
click at [274, 221] on div "[PERSON_NAME]" at bounding box center [345, 222] width 290 height 13
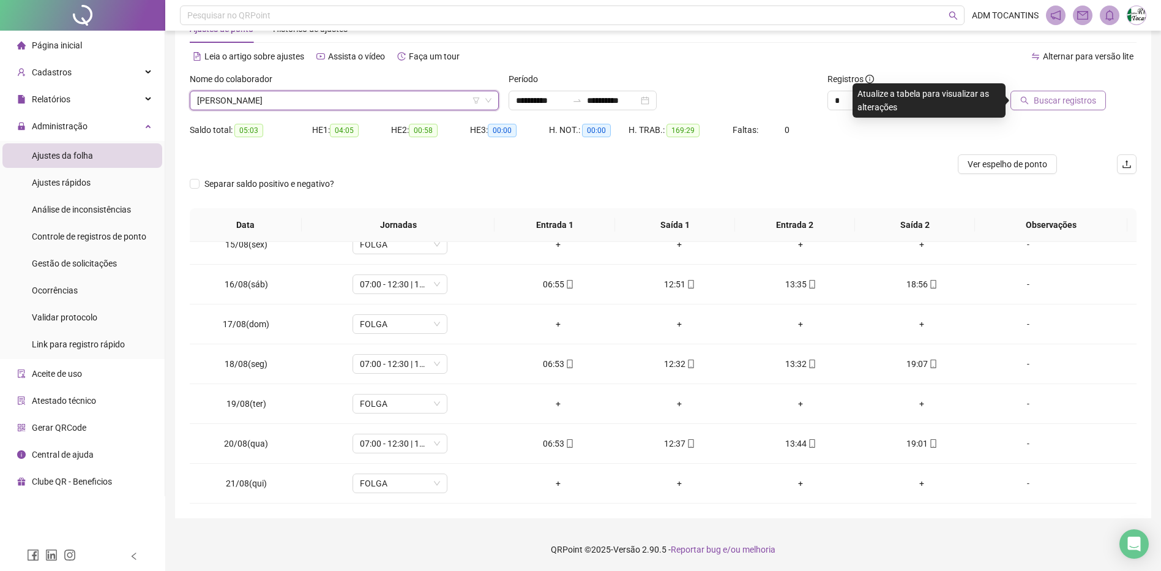
click at [1052, 102] on span "Buscar registros" at bounding box center [1065, 100] width 62 height 13
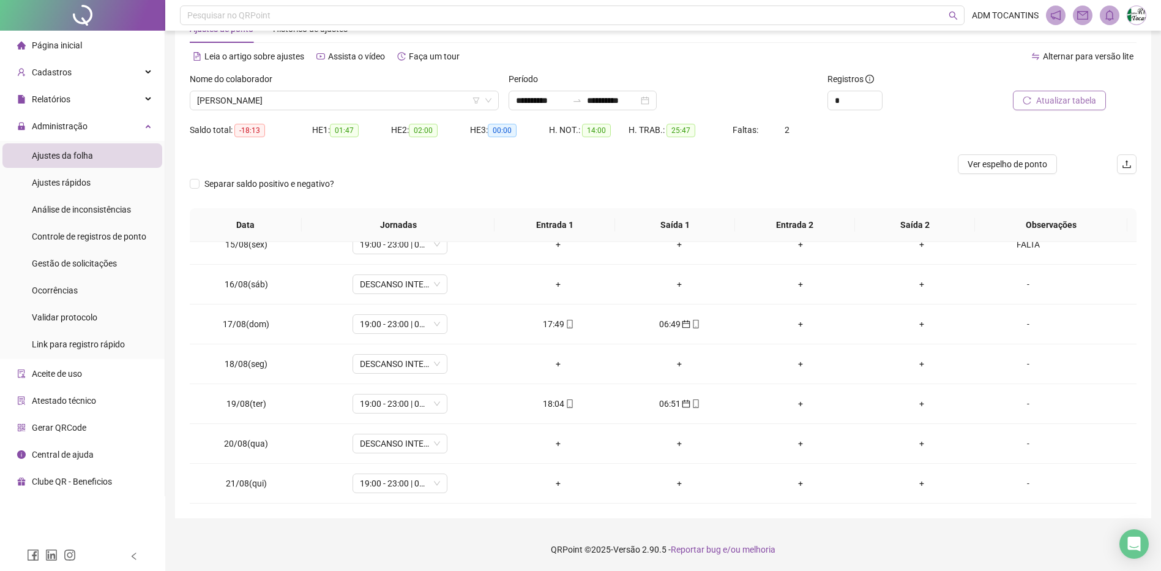
click at [72, 40] on span "Página inicial" at bounding box center [57, 45] width 50 height 10
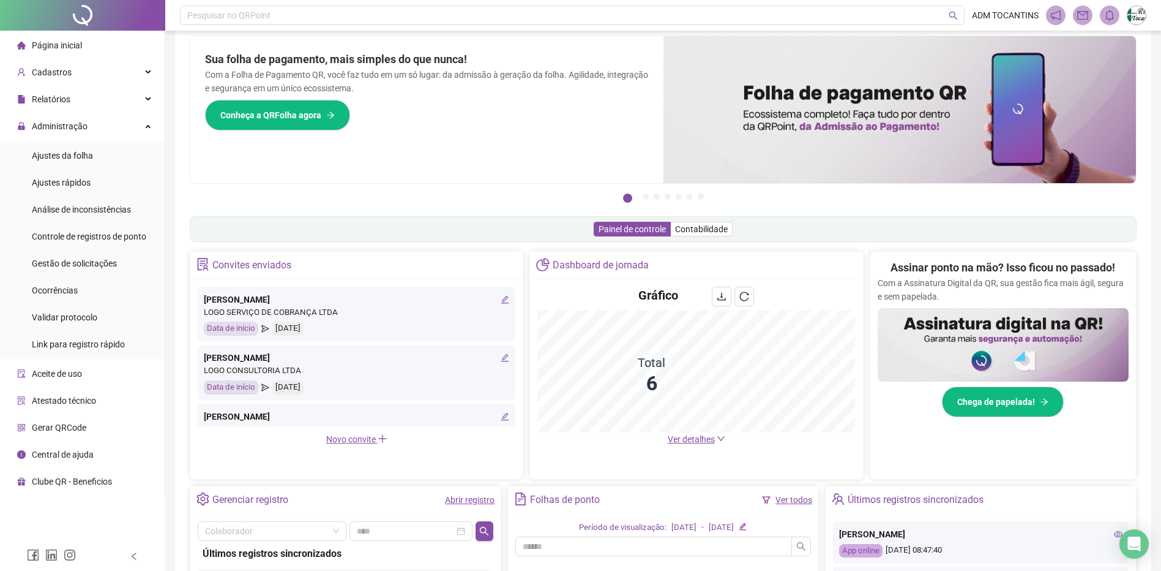
scroll to position [40, 0]
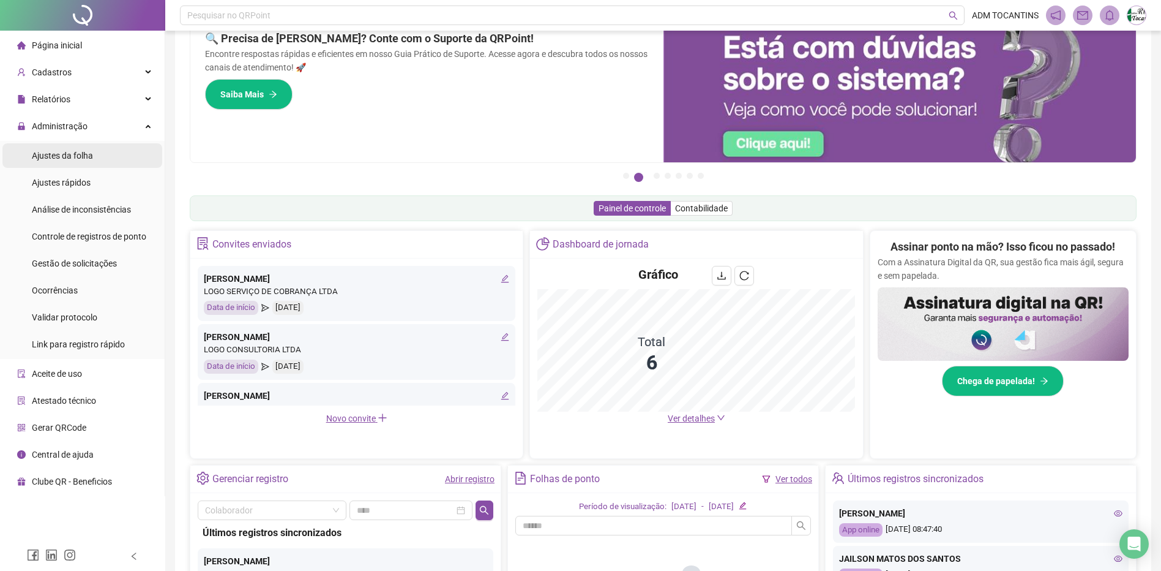
click at [81, 155] on span "Ajustes da folha" at bounding box center [62, 156] width 61 height 10
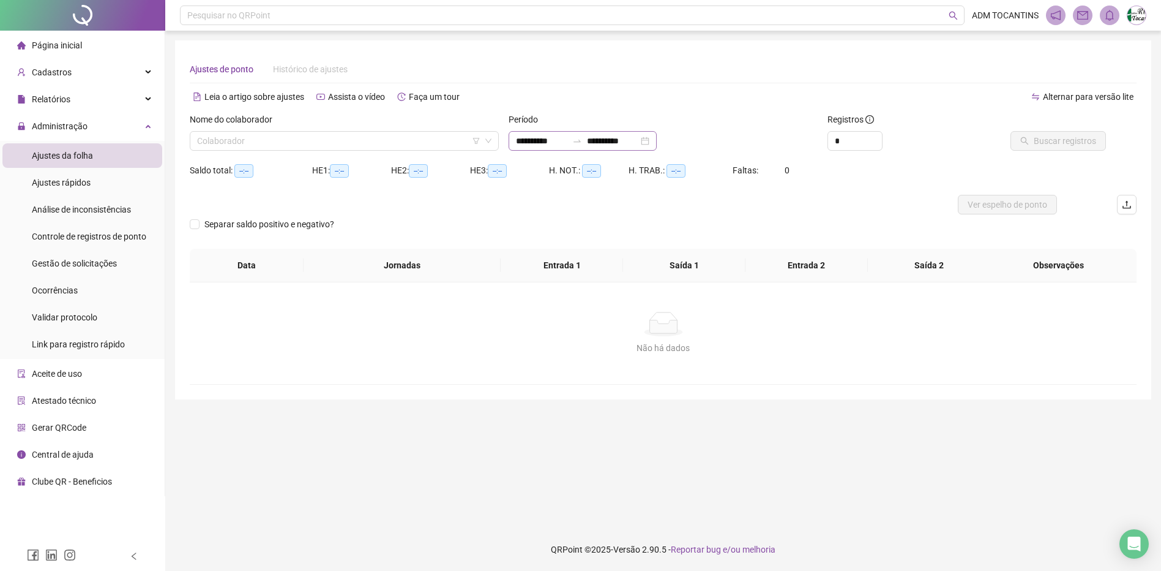
click at [586, 146] on div "**********" at bounding box center [583, 141] width 148 height 20
click at [587, 140] on div at bounding box center [577, 141] width 20 height 10
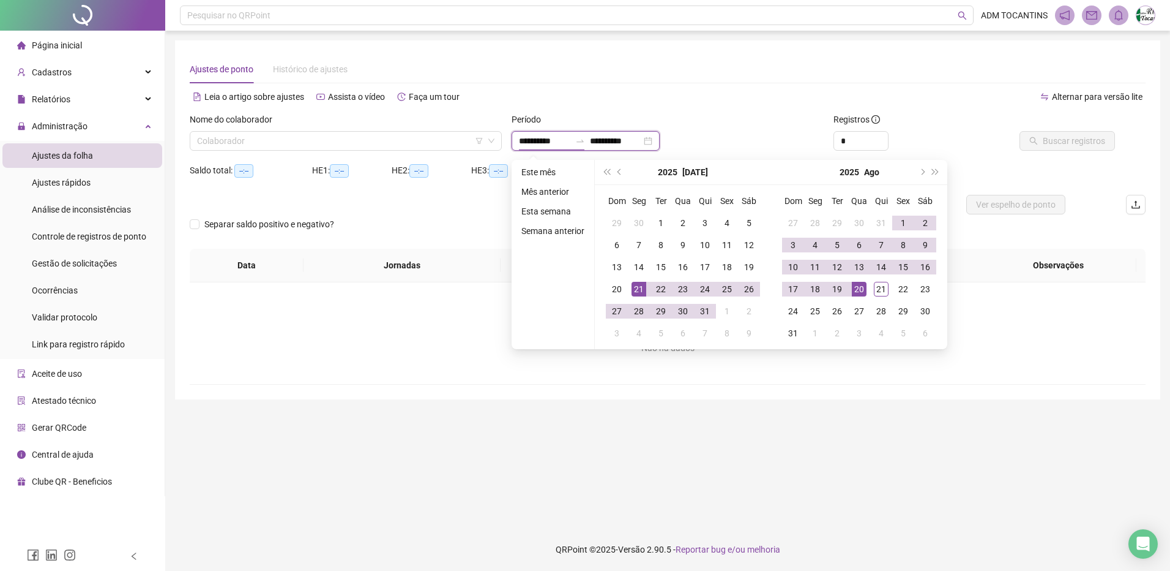
type input "**********"
click at [643, 290] on div "21" at bounding box center [639, 289] width 15 height 15
type input "**********"
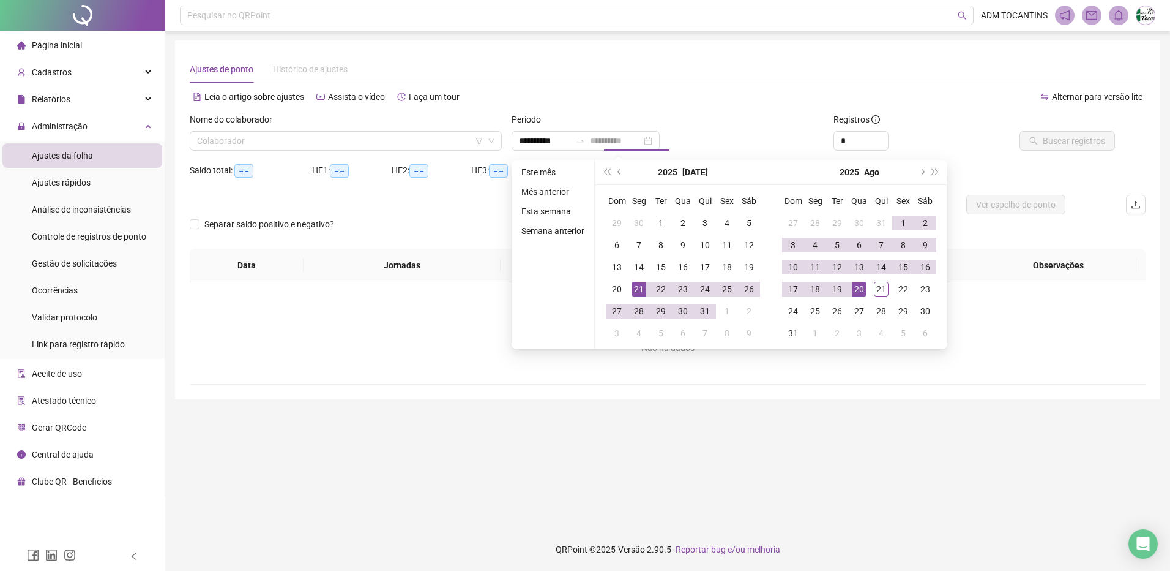
click at [861, 290] on div "20" at bounding box center [859, 289] width 15 height 15
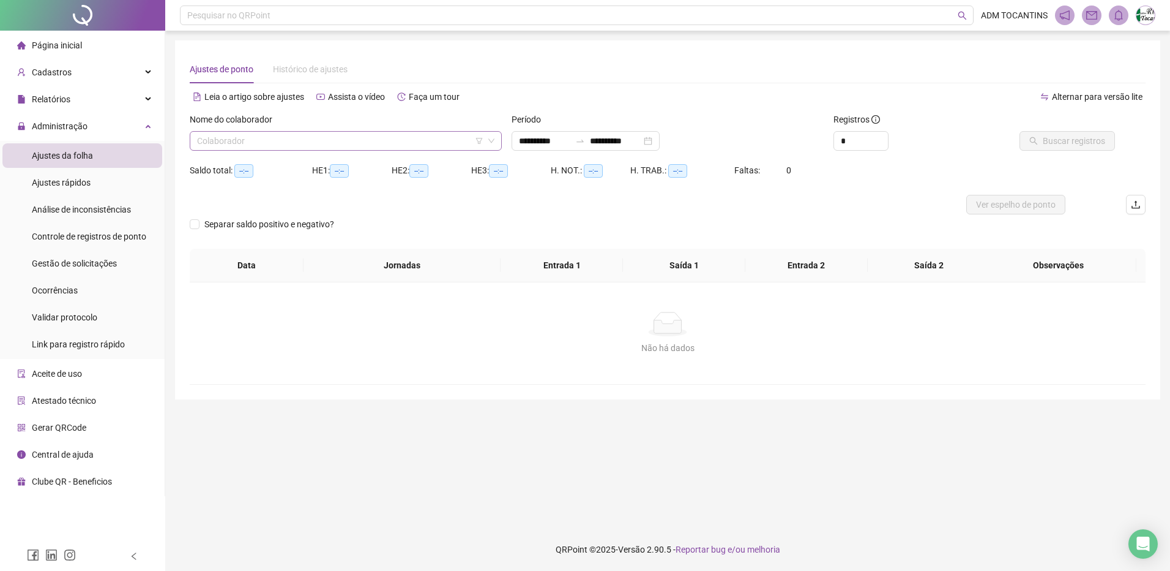
click at [346, 134] on input "search" at bounding box center [340, 141] width 287 height 18
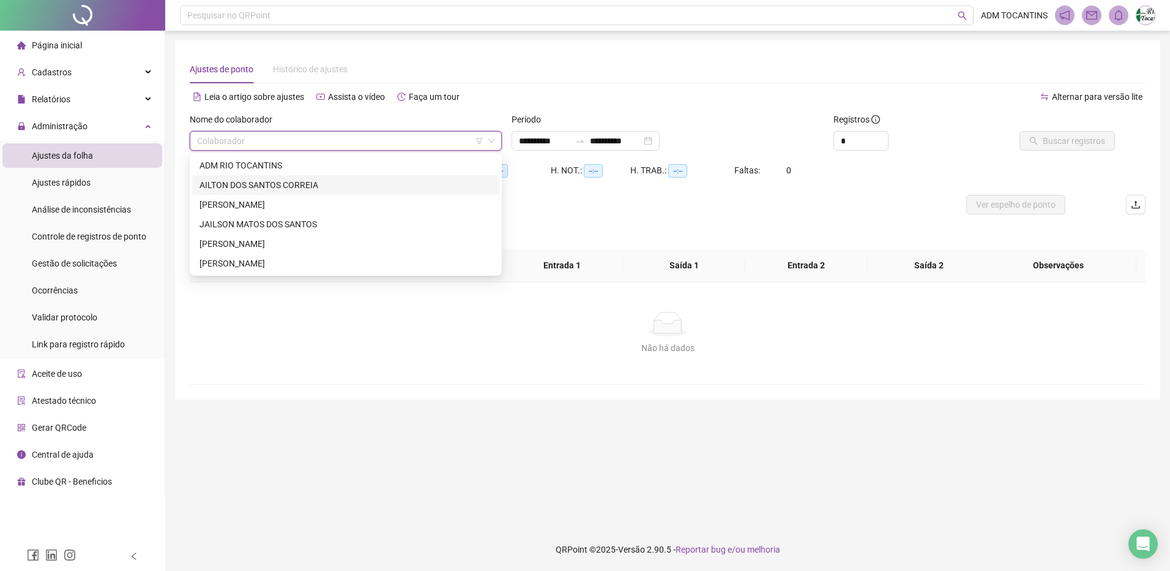
drag, startPoint x: 334, startPoint y: 182, endPoint x: 761, endPoint y: 135, distance: 429.3
click at [336, 182] on div "AILTON DOS SANTOS CORREIA" at bounding box center [346, 184] width 293 height 13
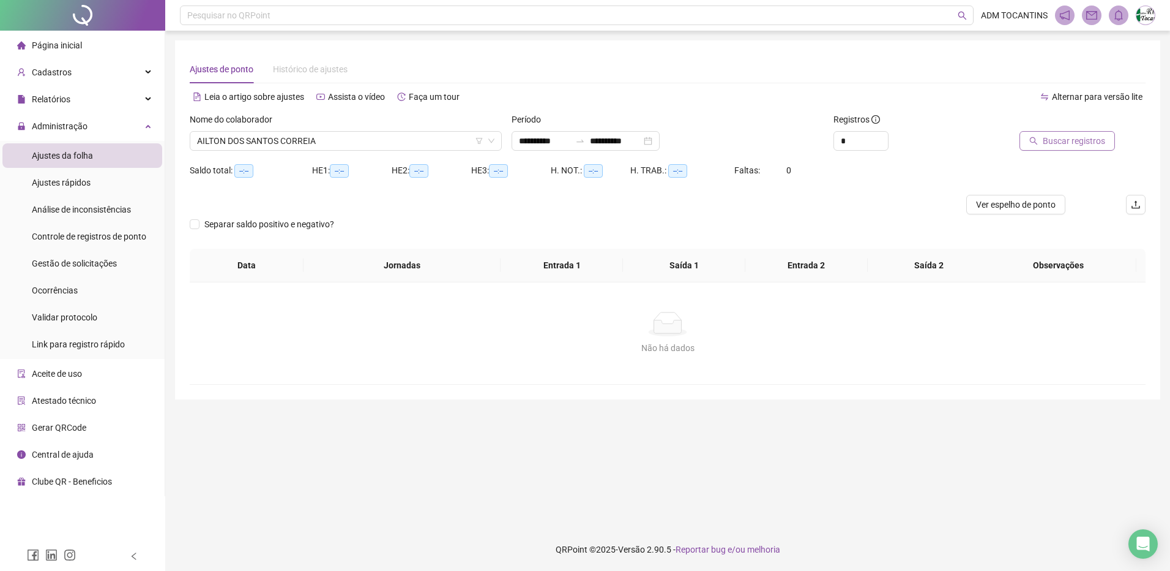
click at [1079, 135] on span "Buscar registros" at bounding box center [1074, 140] width 62 height 13
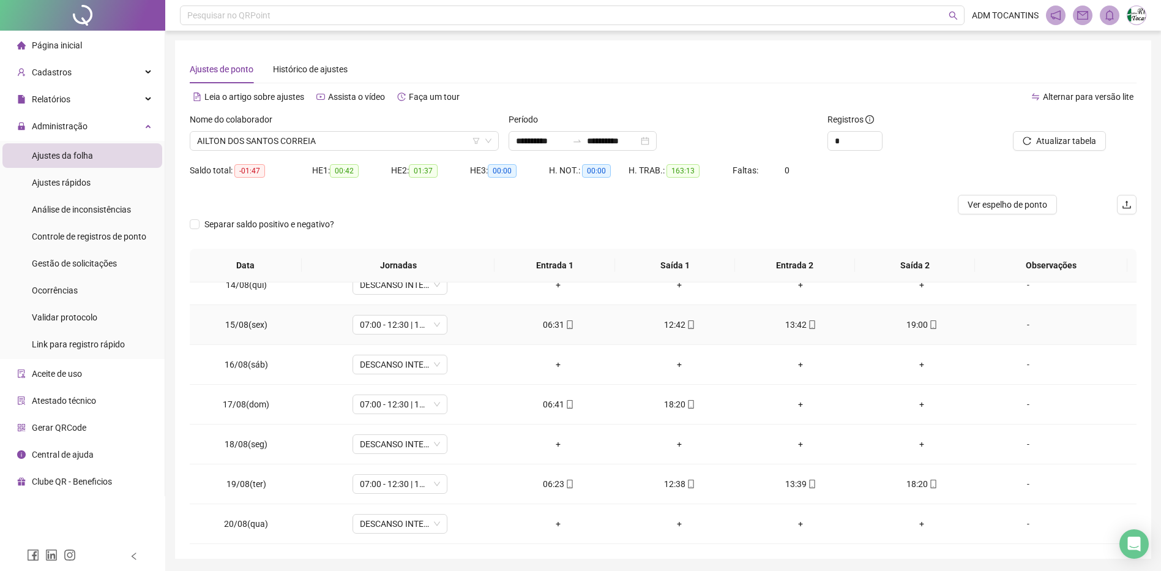
scroll to position [40, 0]
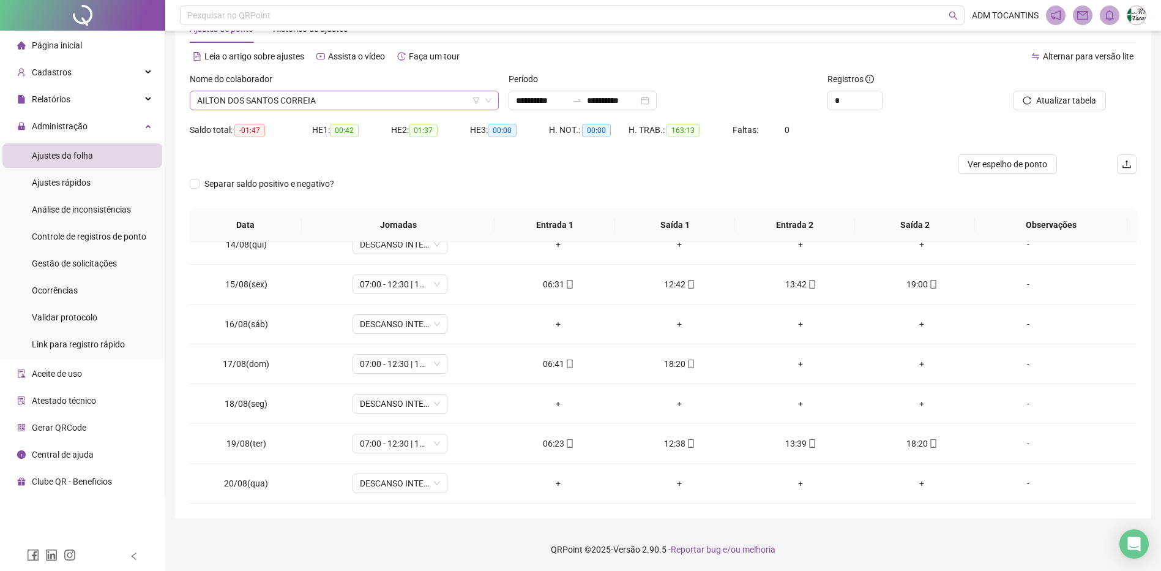
click at [339, 102] on span "AILTON DOS SANTOS CORREIA" at bounding box center [344, 100] width 294 height 18
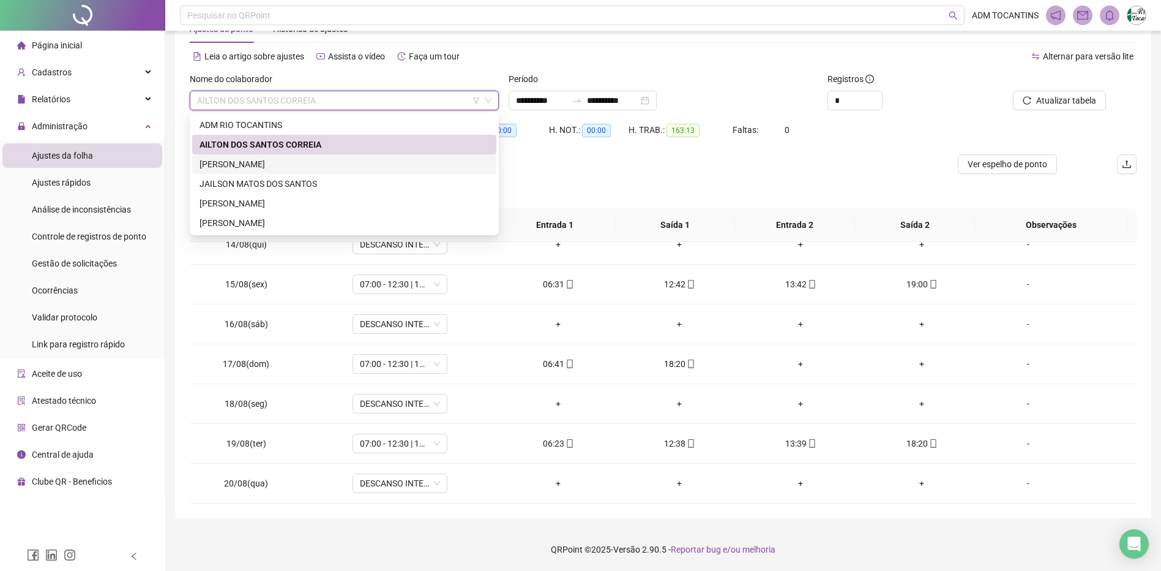
click at [331, 169] on div "[PERSON_NAME]" at bounding box center [345, 163] width 290 height 13
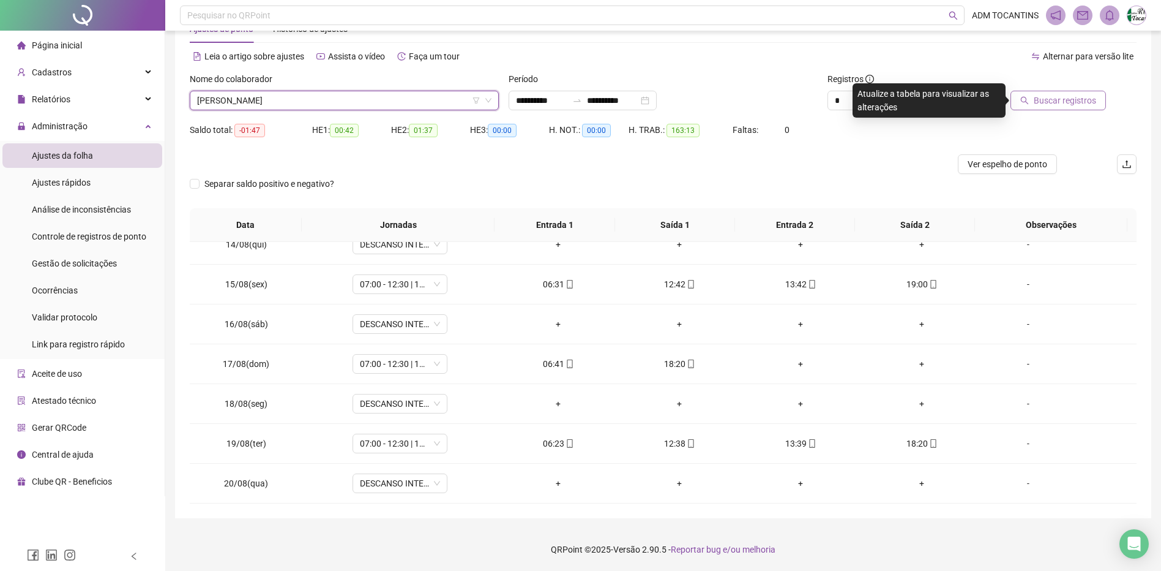
click at [1062, 97] on span "Buscar registros" at bounding box center [1065, 100] width 62 height 13
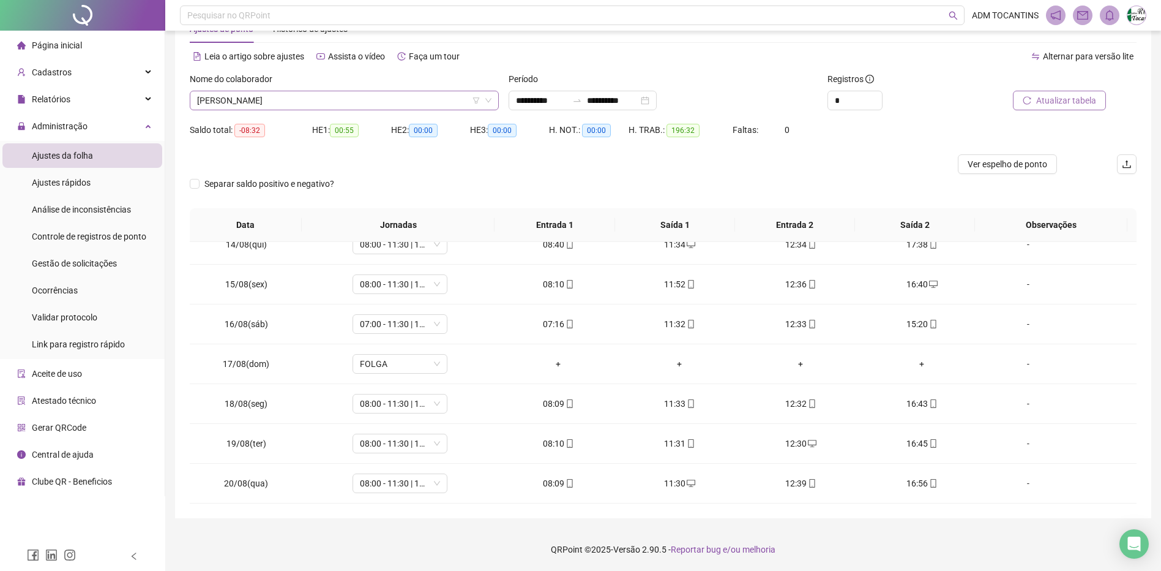
click at [335, 94] on span "[PERSON_NAME]" at bounding box center [344, 100] width 294 height 18
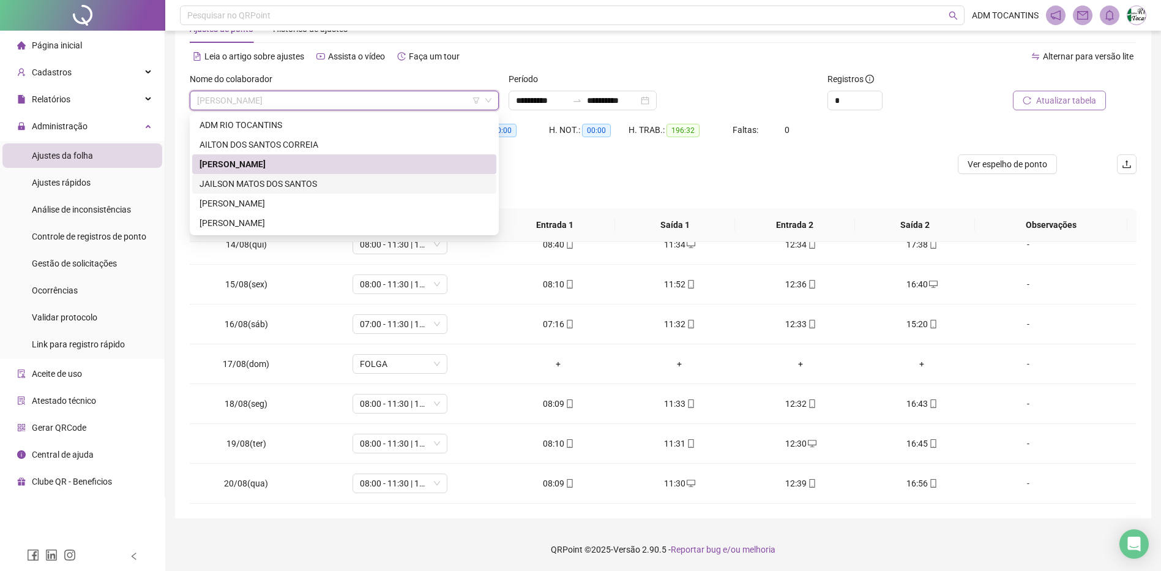
click at [332, 185] on div "JAILSON MATOS DOS SANTOS" at bounding box center [345, 183] width 290 height 13
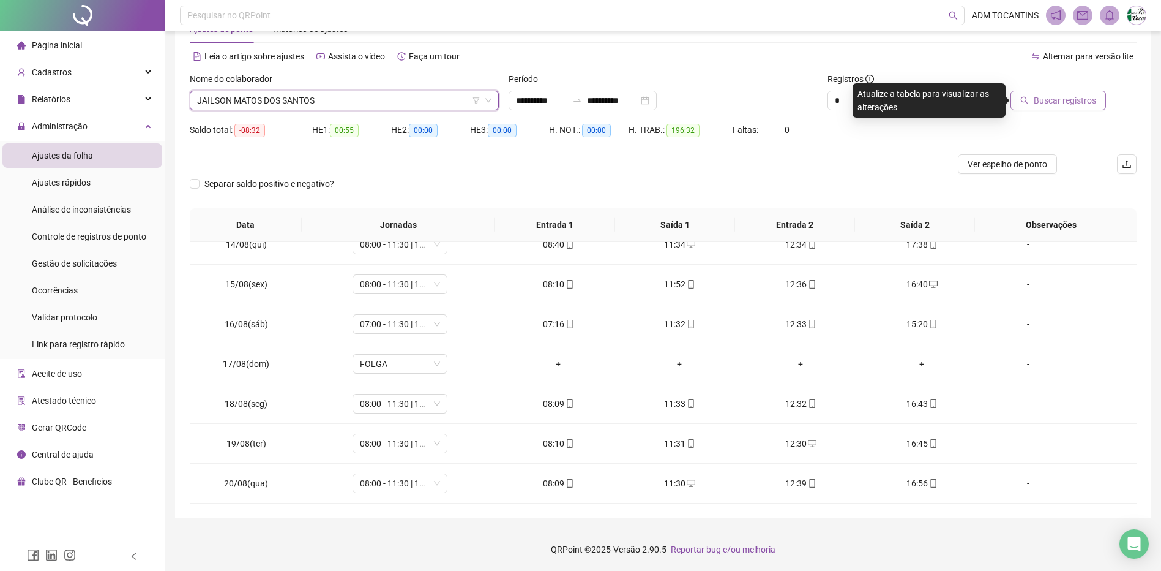
click at [1069, 95] on span "Buscar registros" at bounding box center [1065, 100] width 62 height 13
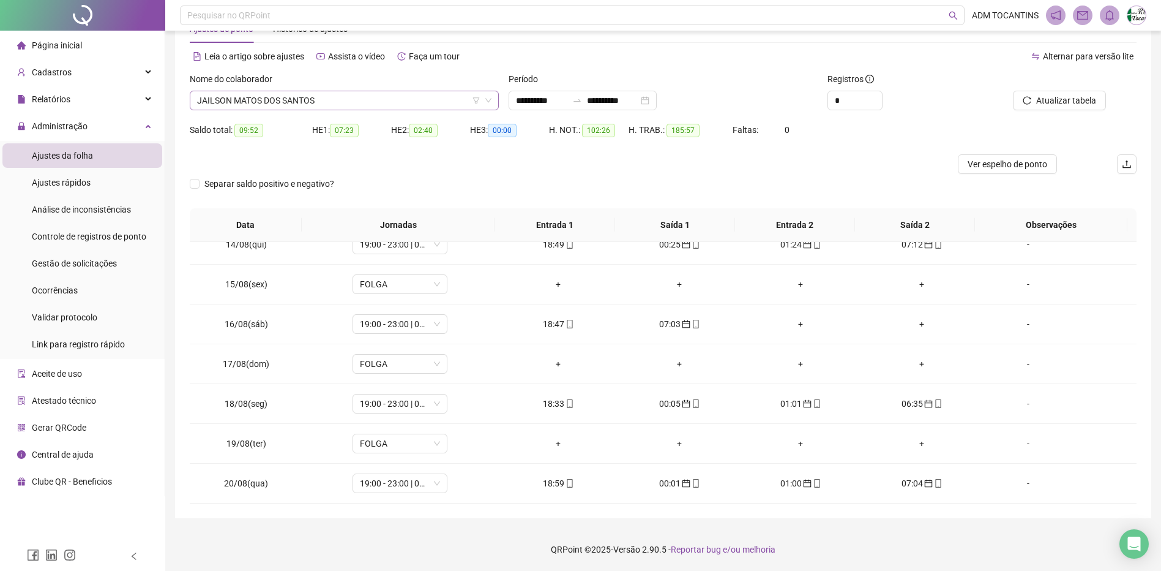
click at [337, 95] on span "JAILSON MATOS DOS SANTOS" at bounding box center [344, 100] width 294 height 18
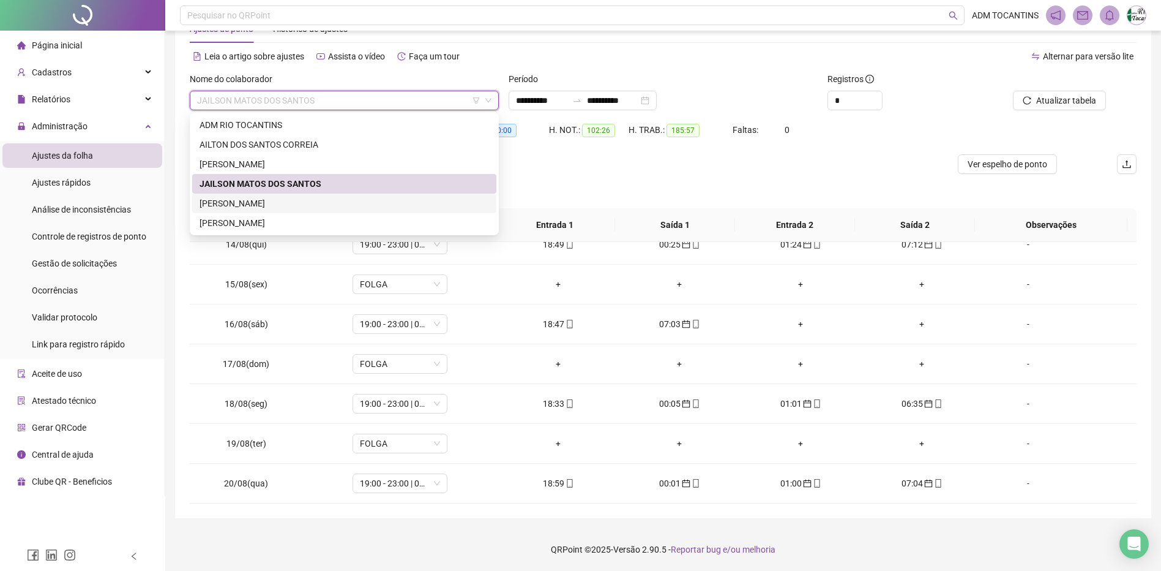
click at [339, 208] on div "[PERSON_NAME]" at bounding box center [345, 203] width 290 height 13
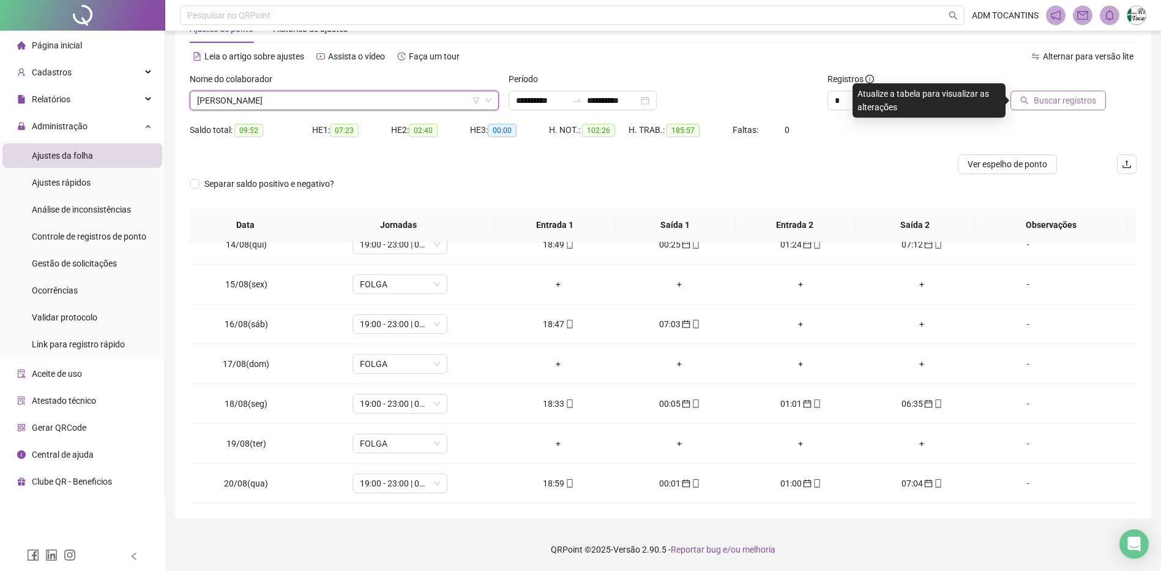
click at [1062, 102] on span "Buscar registros" at bounding box center [1065, 100] width 62 height 13
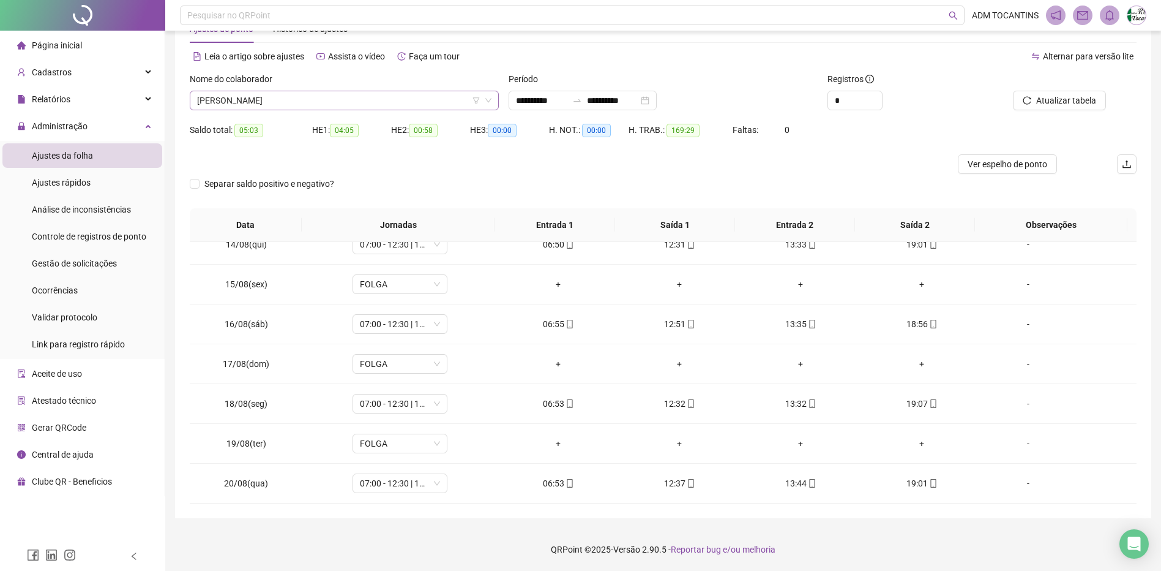
click at [324, 102] on span "[PERSON_NAME]" at bounding box center [344, 100] width 294 height 18
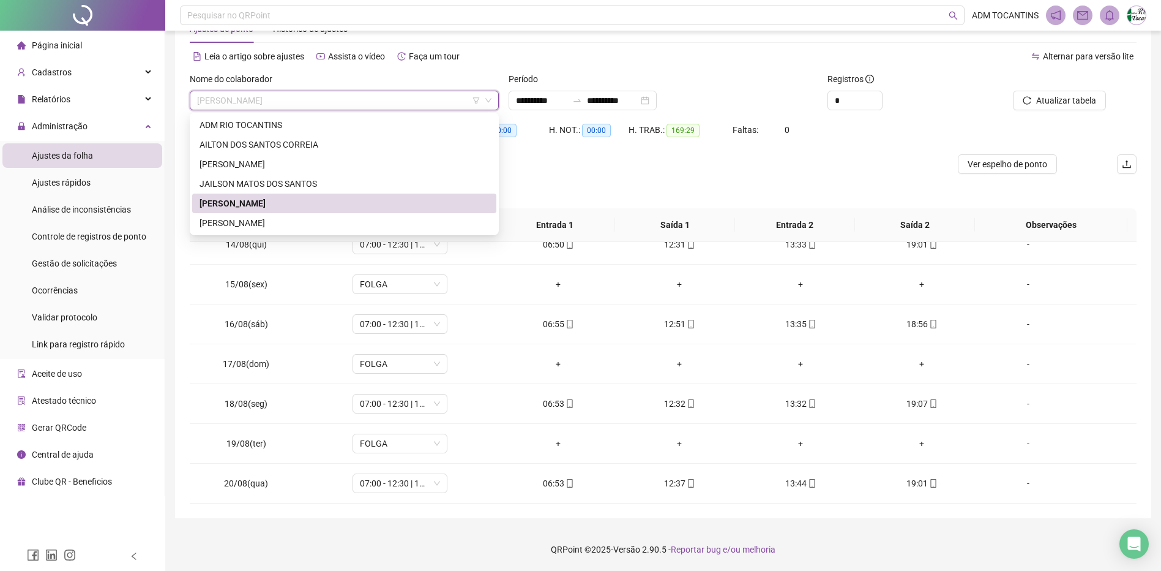
click at [329, 222] on div "[PERSON_NAME]" at bounding box center [345, 222] width 290 height 13
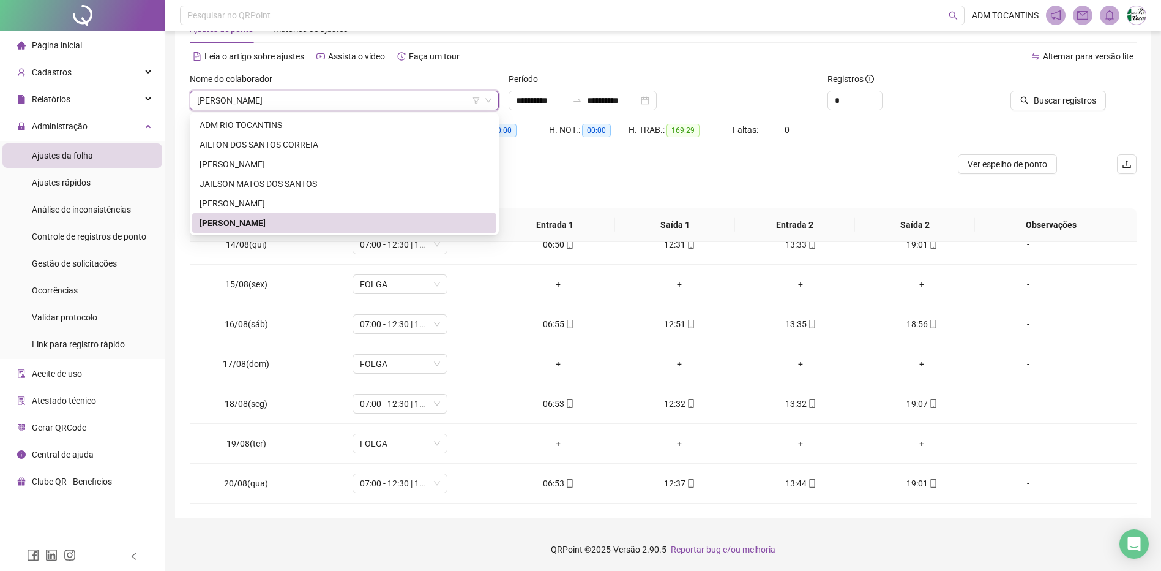
click at [1083, 100] on span "Buscar registros" at bounding box center [1065, 100] width 62 height 13
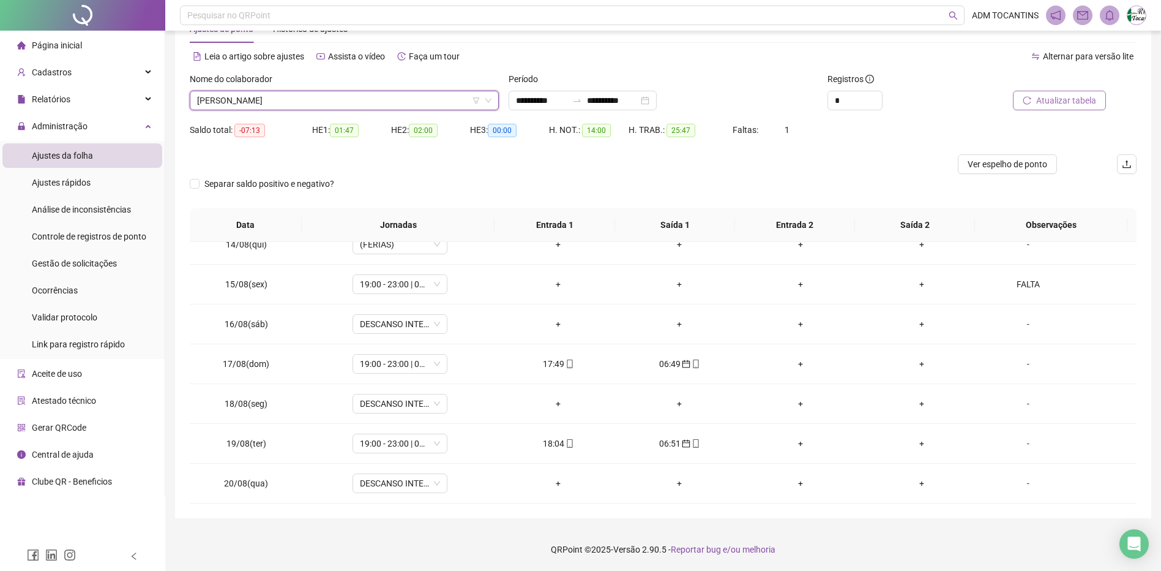
click at [1077, 102] on span "Atualizar tabela" at bounding box center [1066, 100] width 60 height 13
click at [65, 48] on span "Página inicial" at bounding box center [57, 45] width 50 height 10
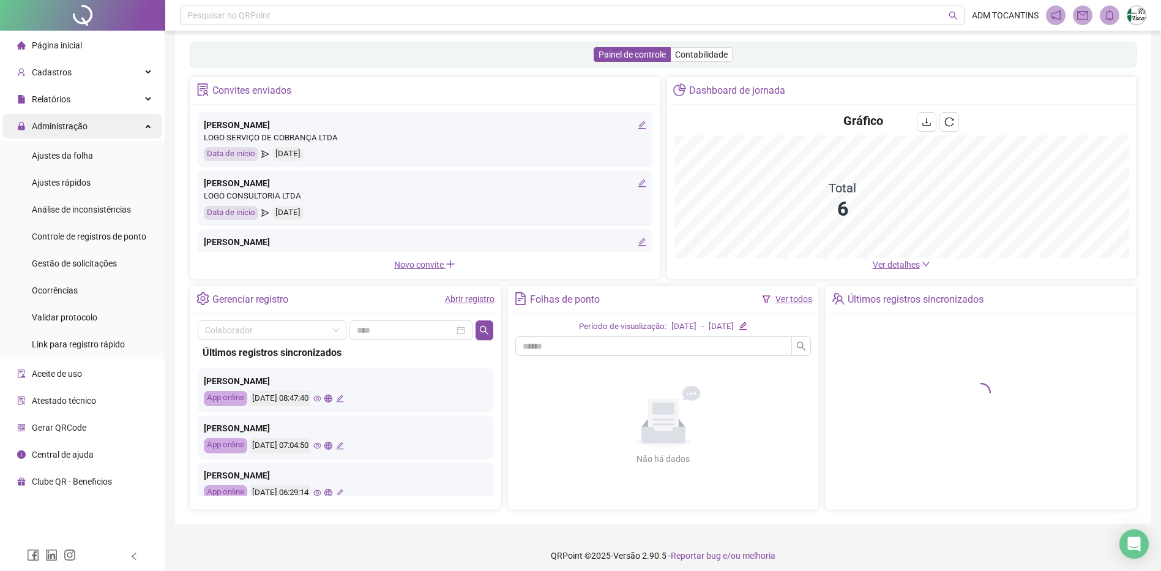
scroll to position [20, 0]
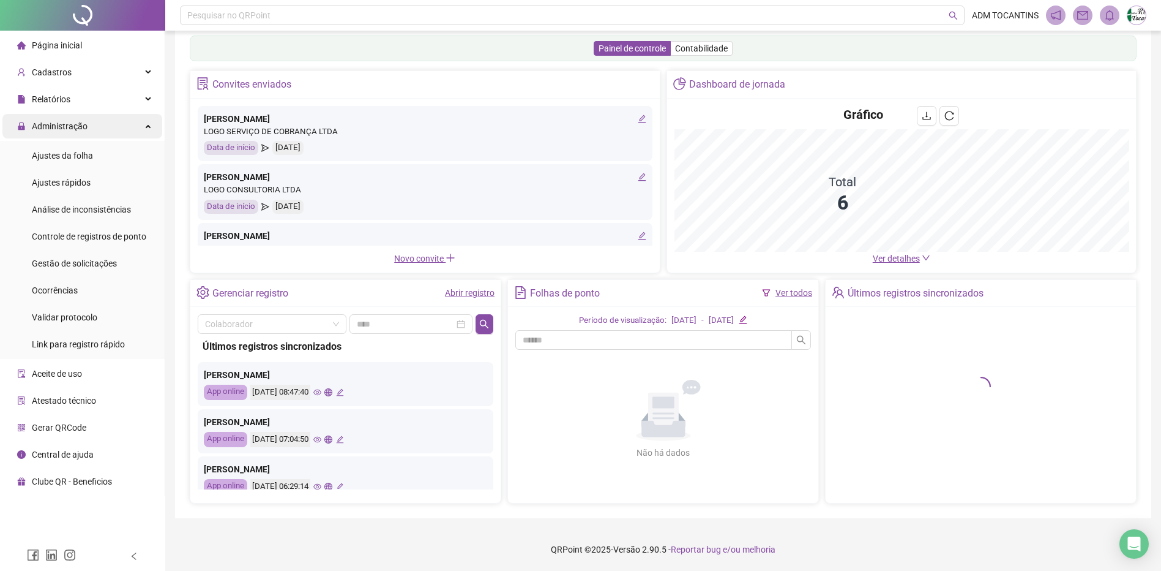
click at [153, 126] on div "Administração" at bounding box center [82, 126] width 160 height 24
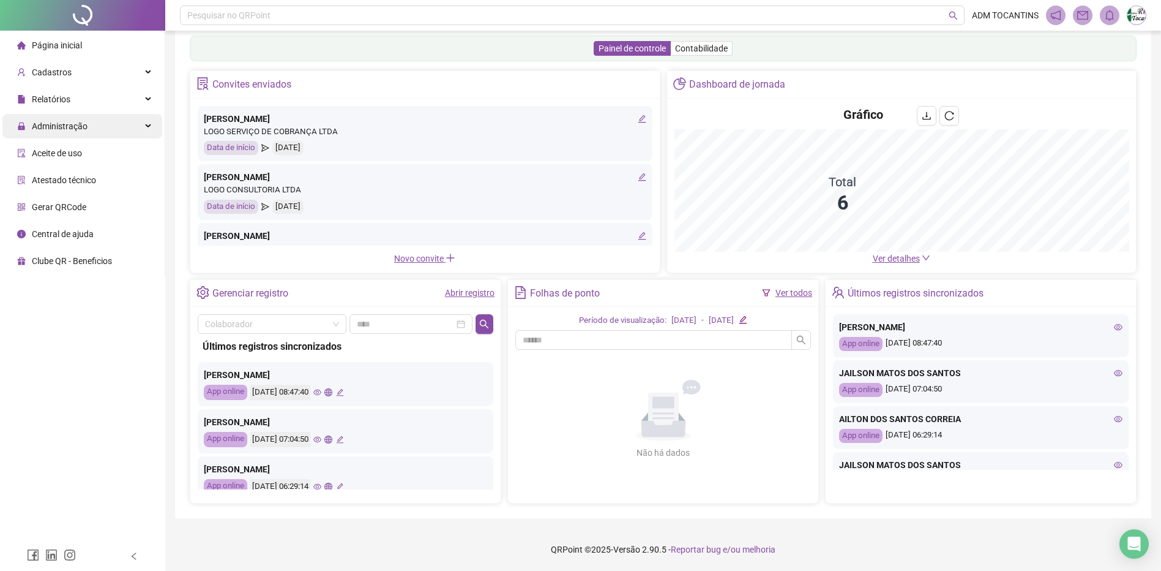
click at [153, 127] on div "Administração" at bounding box center [82, 126] width 160 height 24
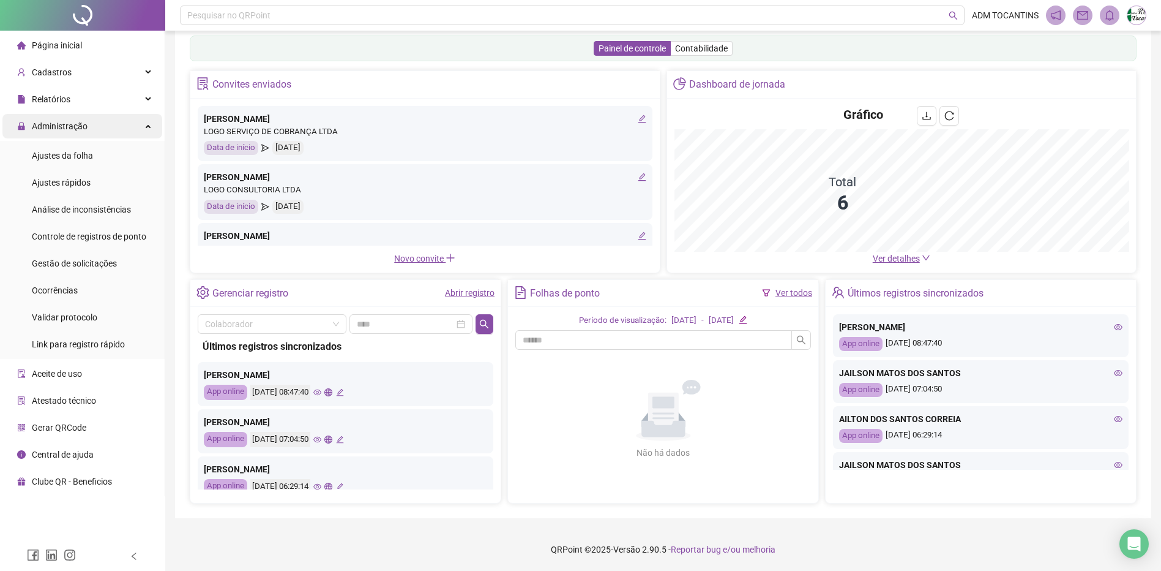
click at [153, 127] on div "Administração" at bounding box center [82, 126] width 160 height 24
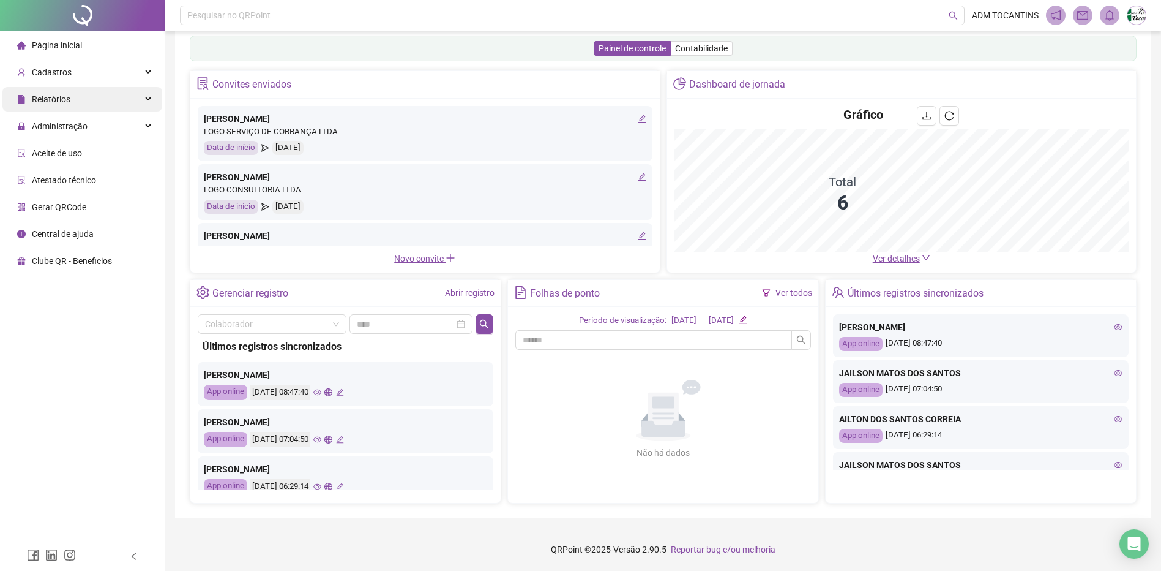
click at [150, 99] on div "Relatórios" at bounding box center [82, 99] width 160 height 24
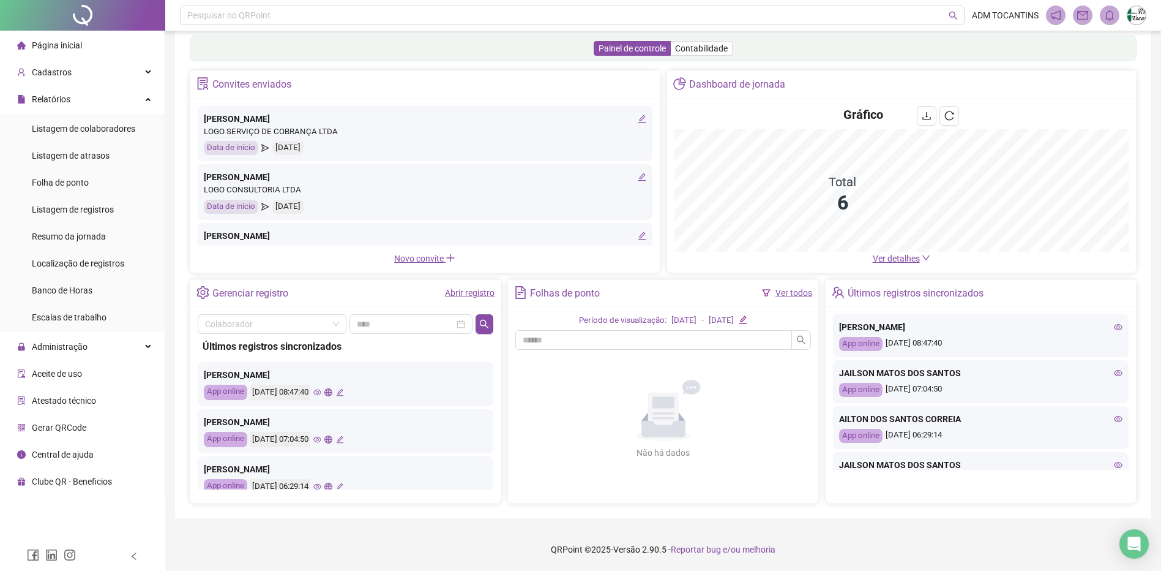
click at [62, 179] on span "Folha de ponto" at bounding box center [60, 183] width 57 height 10
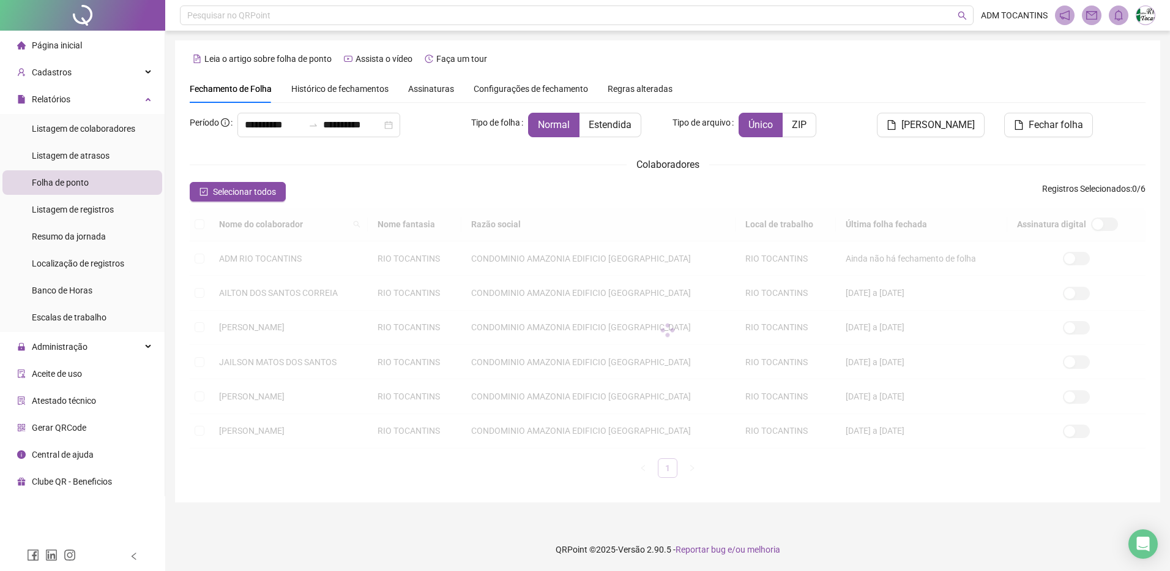
type input "**********"
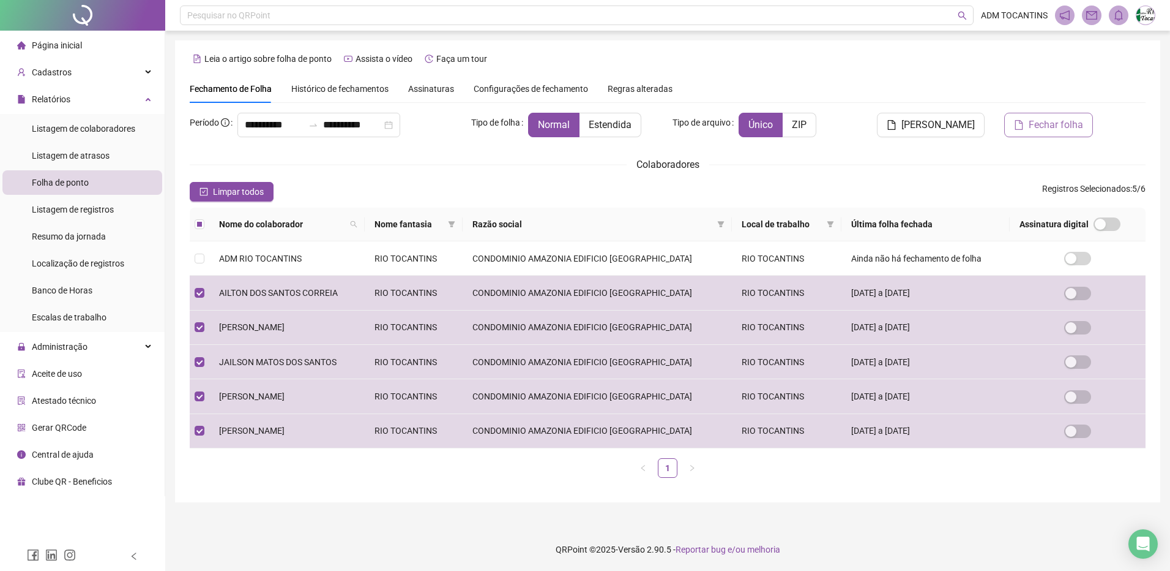
click at [1054, 121] on span "Fechar folha" at bounding box center [1056, 125] width 54 height 15
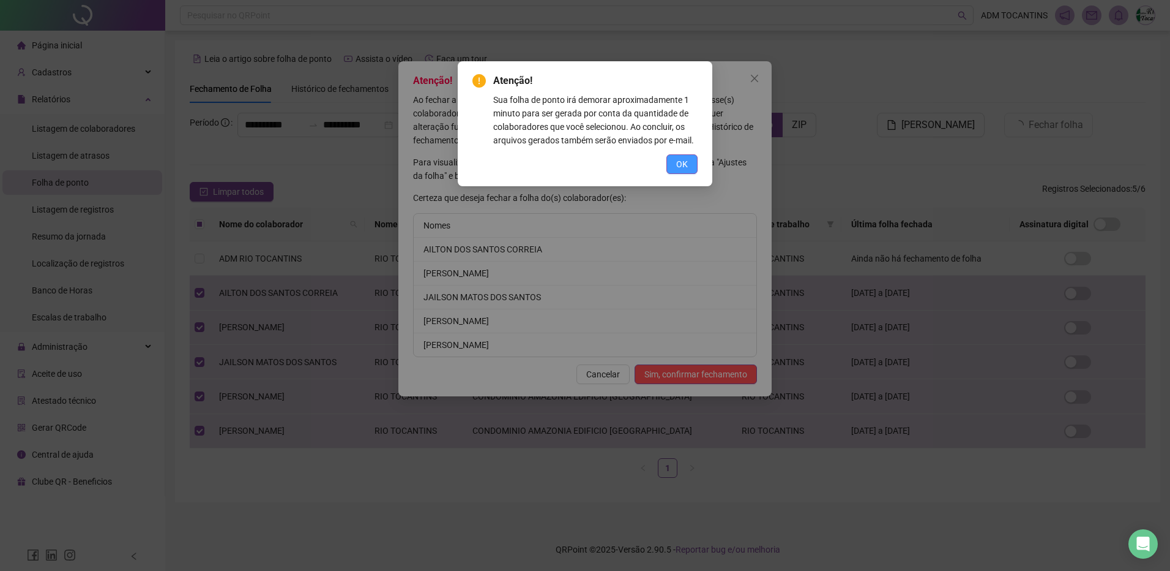
click at [684, 164] on span "OK" at bounding box center [682, 163] width 12 height 13
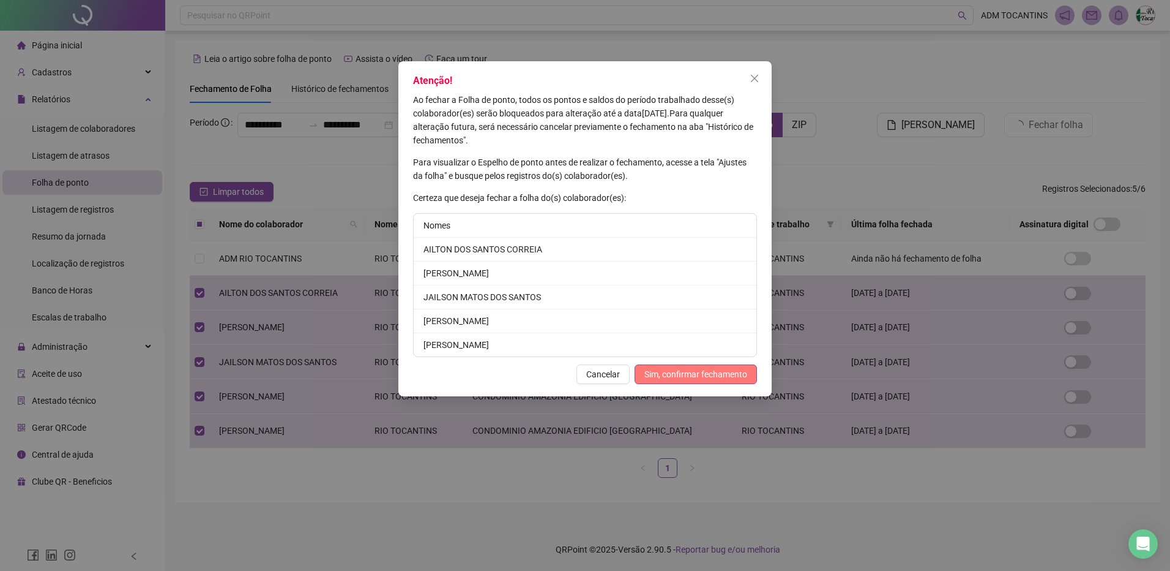
click at [696, 374] on span "Sim, confirmar fechamento" at bounding box center [696, 373] width 103 height 13
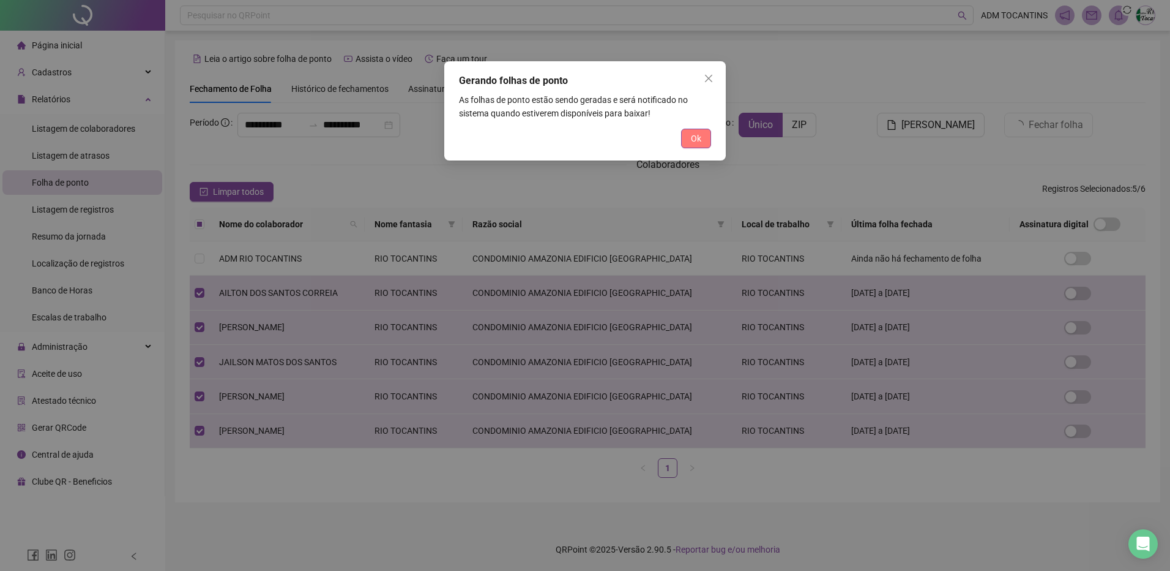
click at [691, 144] on span "Ok" at bounding box center [696, 138] width 10 height 13
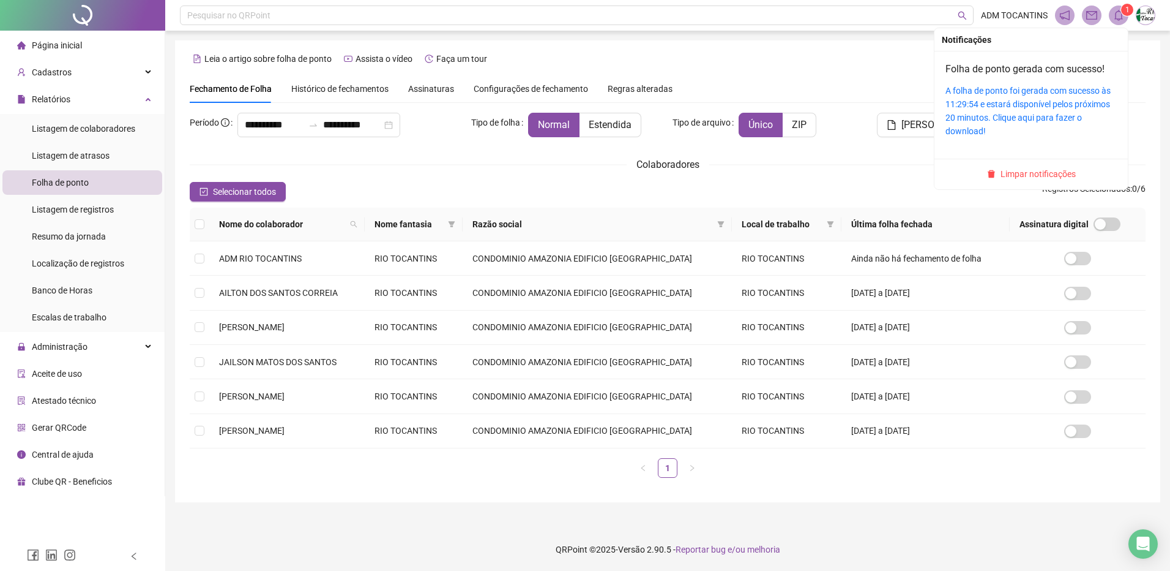
click at [1118, 13] on icon "bell" at bounding box center [1119, 15] width 11 height 11
click at [992, 105] on link "A folha de ponto foi gerada com sucesso às 11:29:54 e estará disponível pelos p…" at bounding box center [1028, 111] width 165 height 50
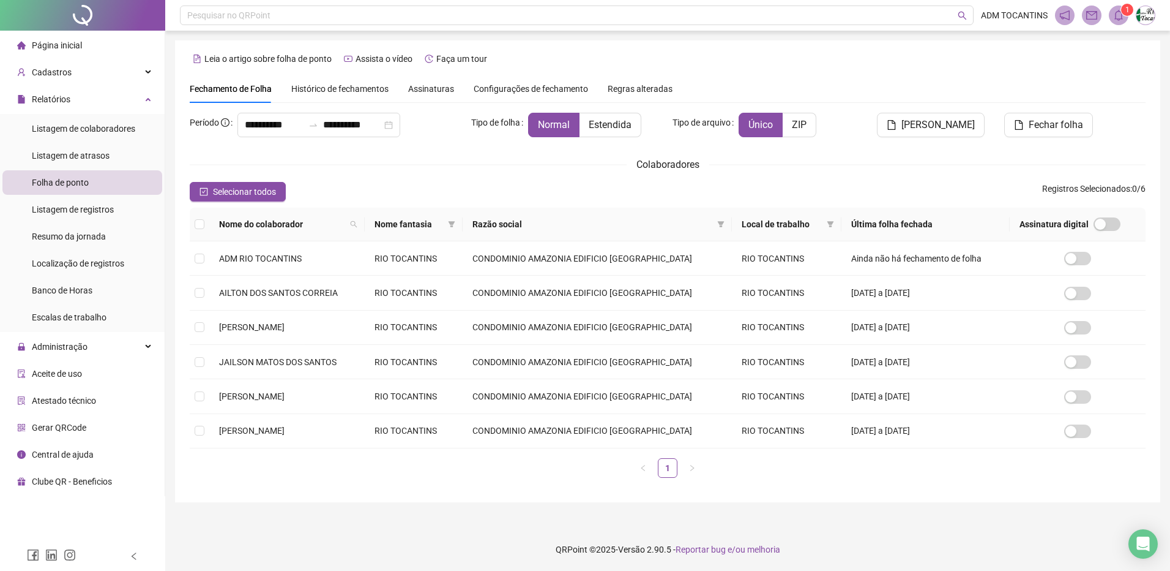
click at [67, 45] on span "Página inicial" at bounding box center [57, 45] width 50 height 10
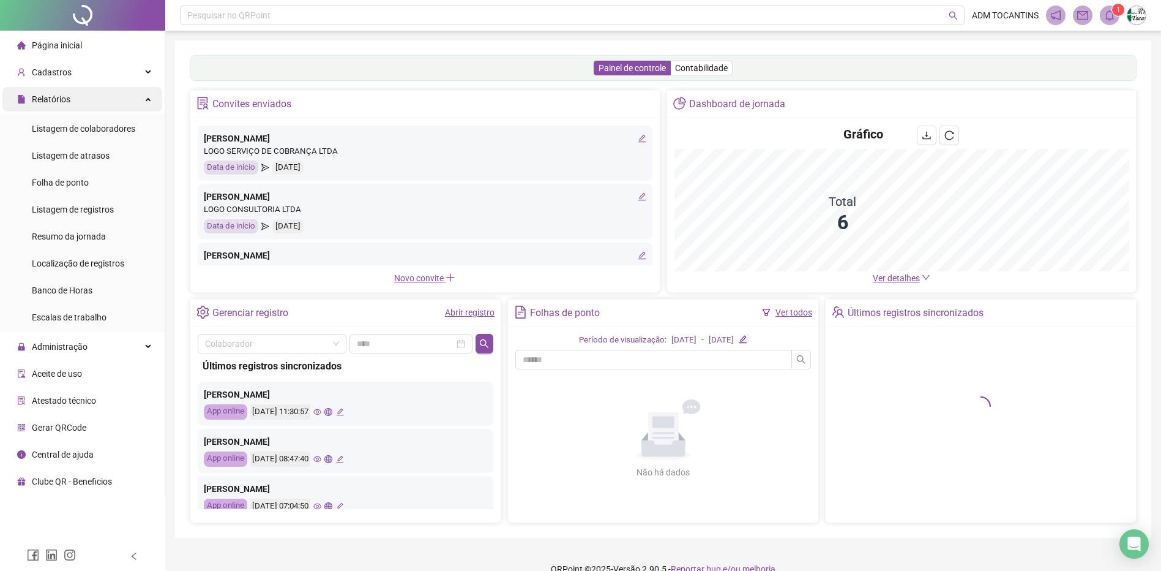
click at [146, 98] on icon at bounding box center [149, 98] width 6 height 0
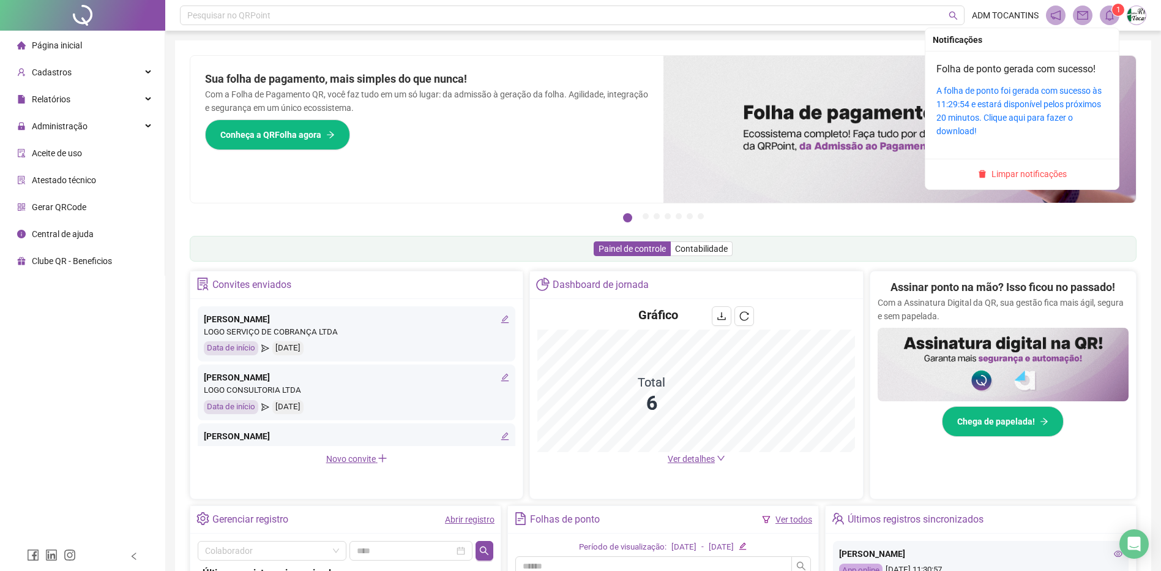
click at [1109, 15] on icon "bell" at bounding box center [1109, 15] width 11 height 11
click at [1039, 171] on span "Limpar notificações" at bounding box center [1029, 173] width 75 height 13
